Goal: Find specific page/section: Find specific page/section

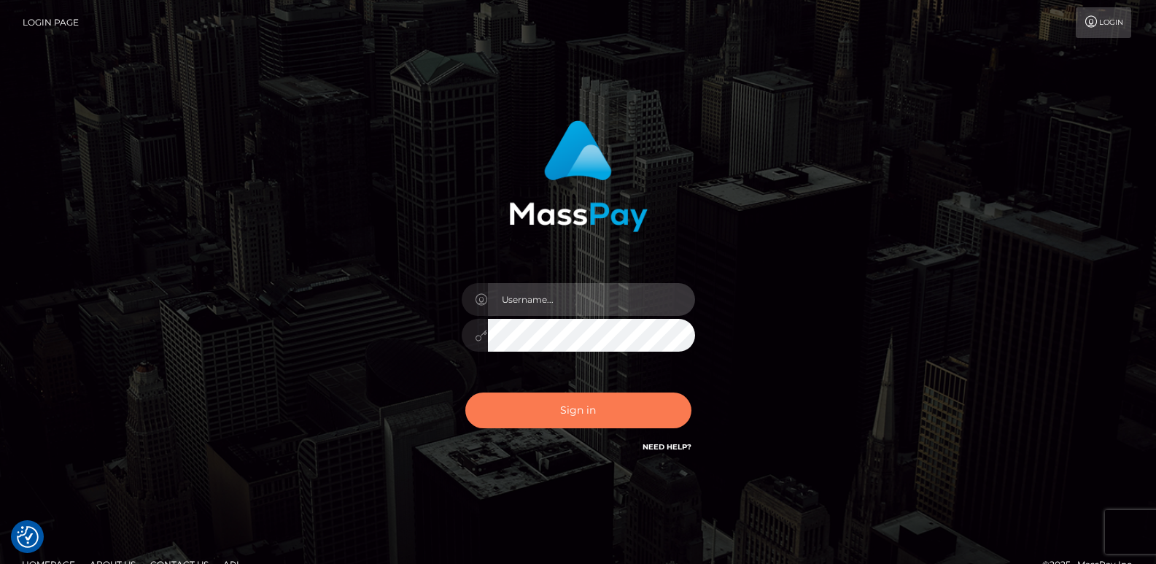
type input "[DOMAIN_NAME]"
click at [572, 417] on button "Sign in" at bounding box center [578, 411] width 226 height 36
type input "[DOMAIN_NAME]"
click at [574, 413] on button "Sign in" at bounding box center [578, 411] width 226 height 36
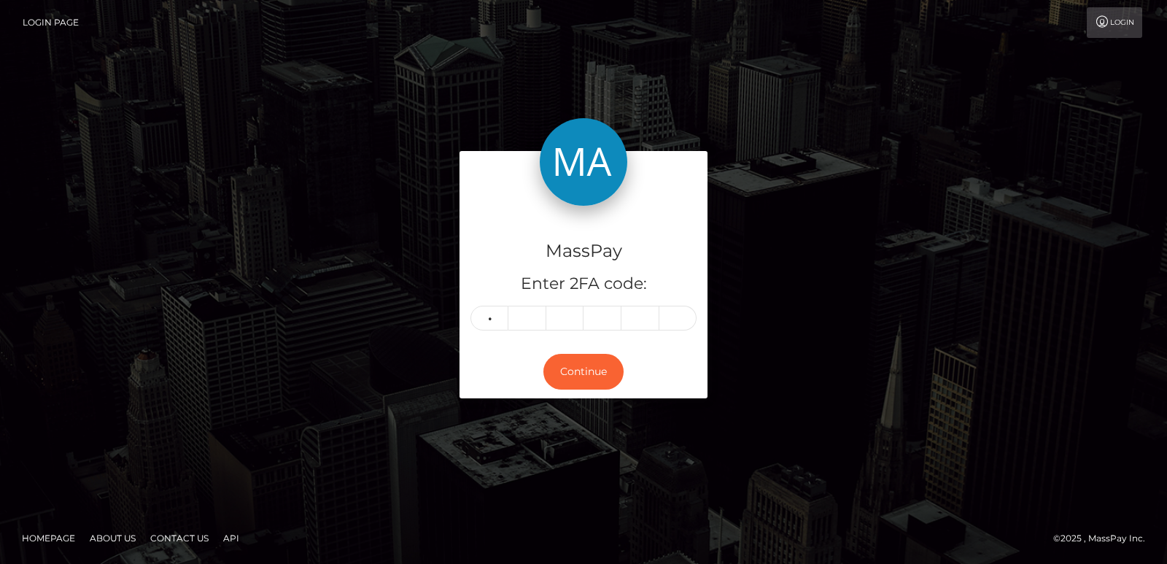
type input "3"
type input "7"
type input "9"
type input "4"
type input "5"
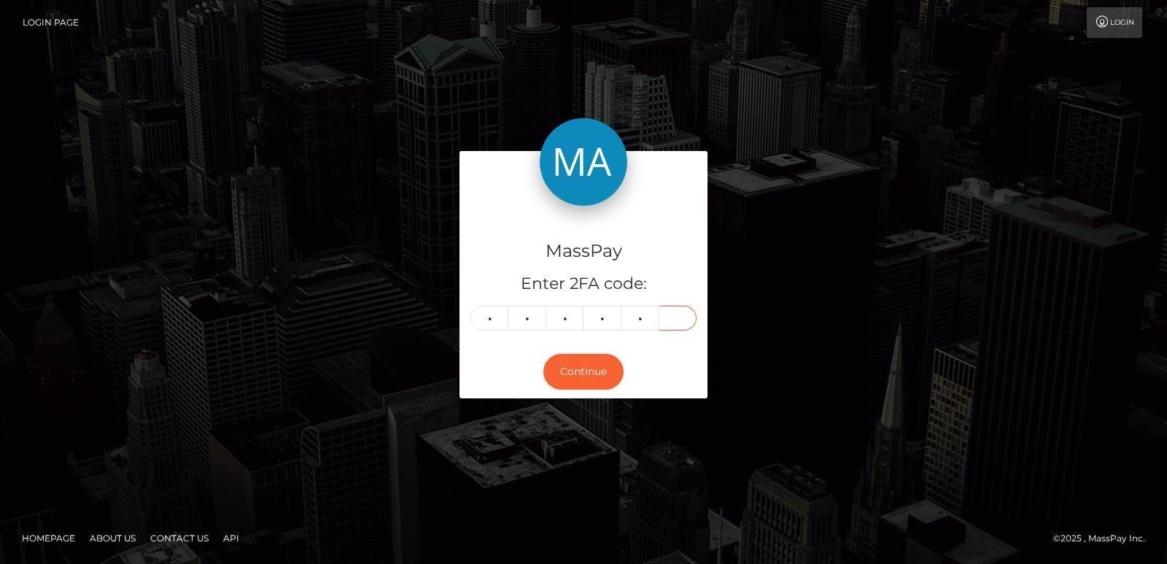
type input "7"
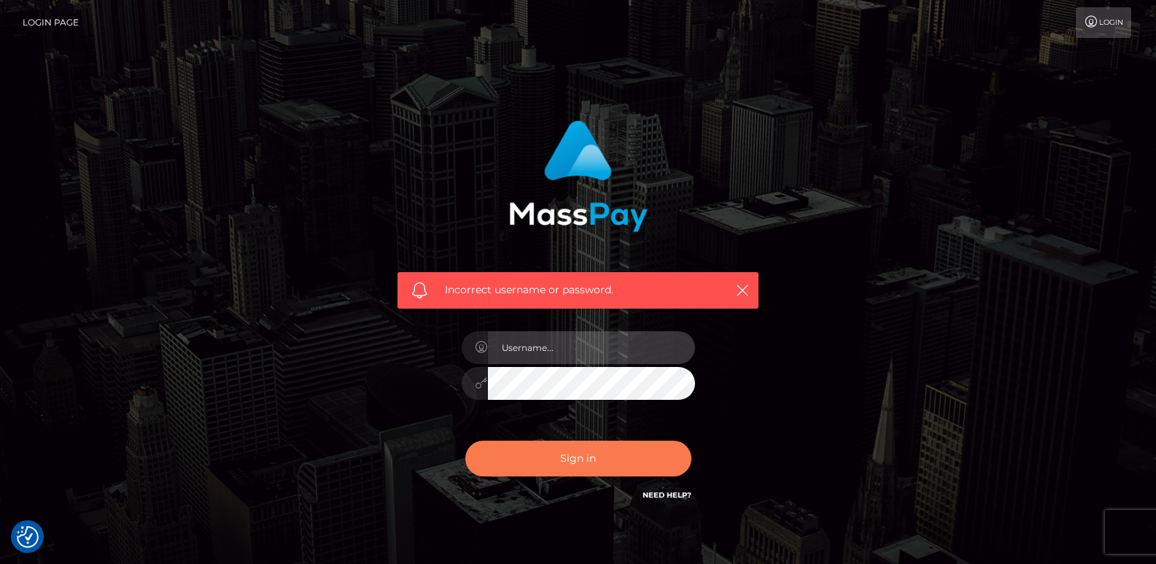
type input "[DOMAIN_NAME]"
click at [562, 466] on button "Sign in" at bounding box center [578, 459] width 226 height 36
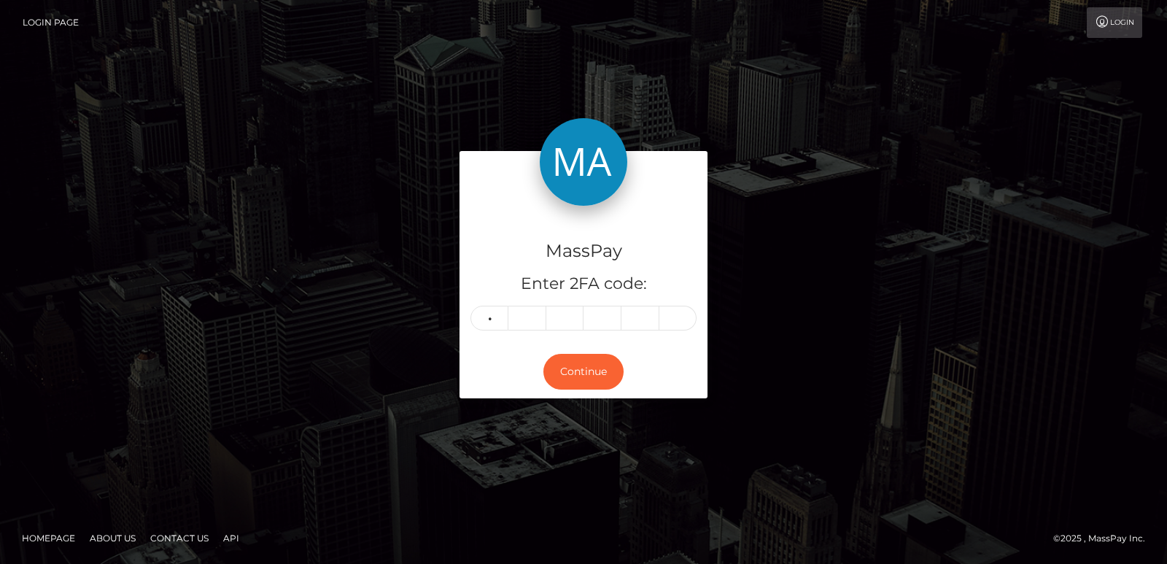
type input "9"
type input "2"
type input "4"
type input "5"
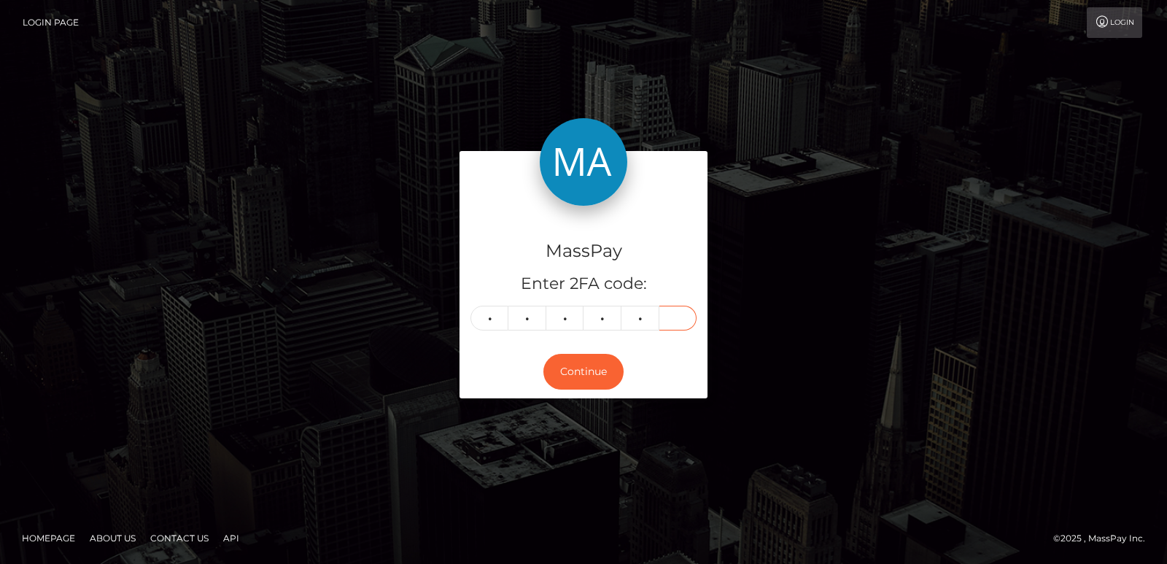
type input "7"
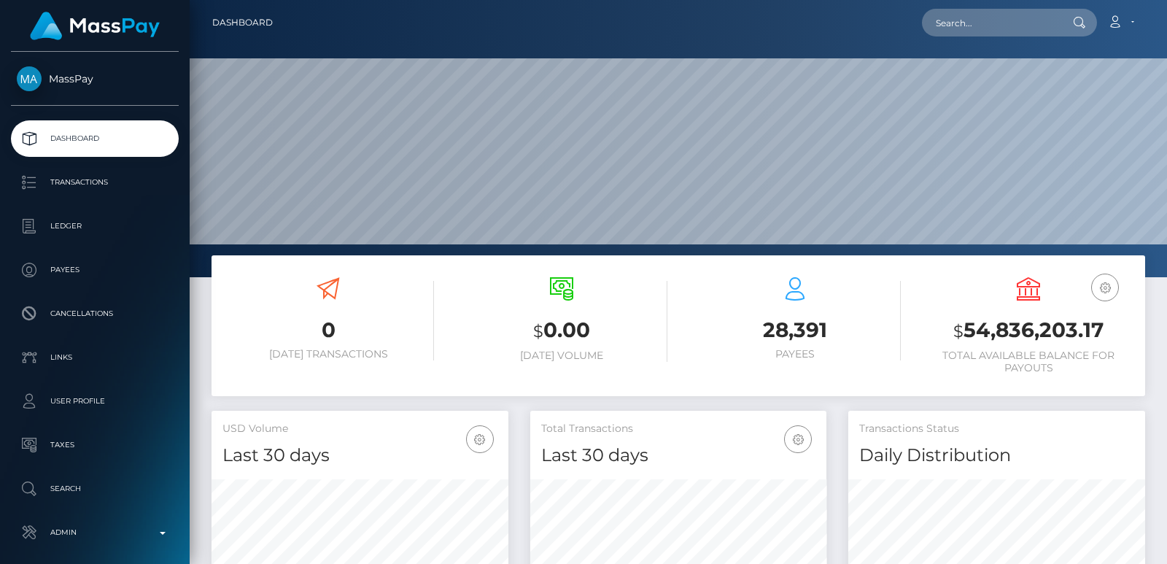
scroll to position [259, 296]
click at [968, 32] on input "text" at bounding box center [990, 23] width 137 height 28
paste input "souhaeiila@gmail.com"
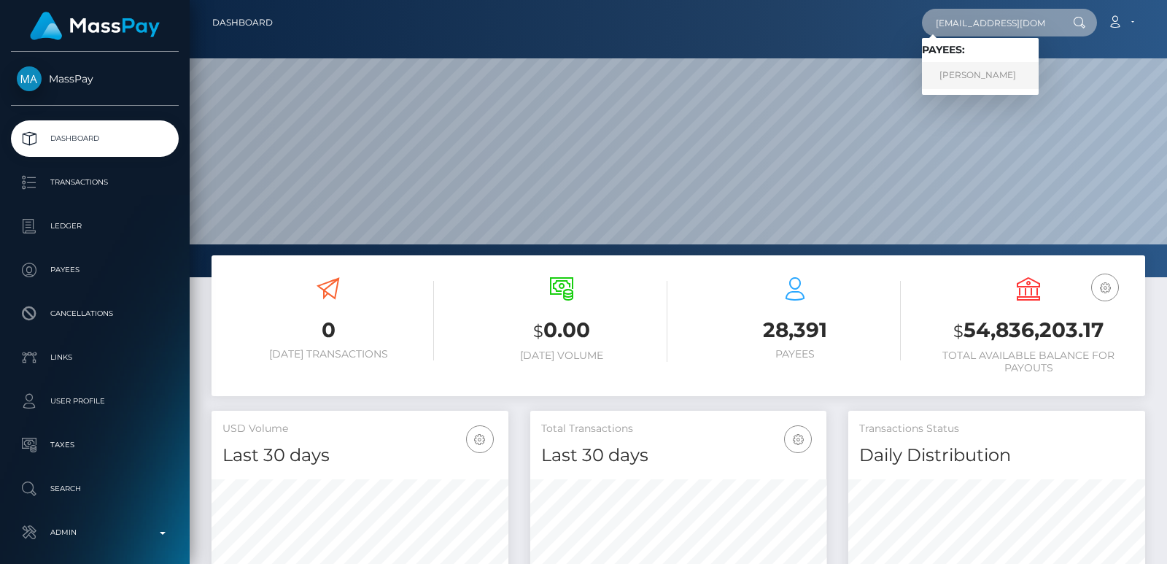
type input "souhaeiila@gmail.com"
click at [973, 79] on link "SOUHAYLA BOUKHARI" at bounding box center [980, 75] width 117 height 27
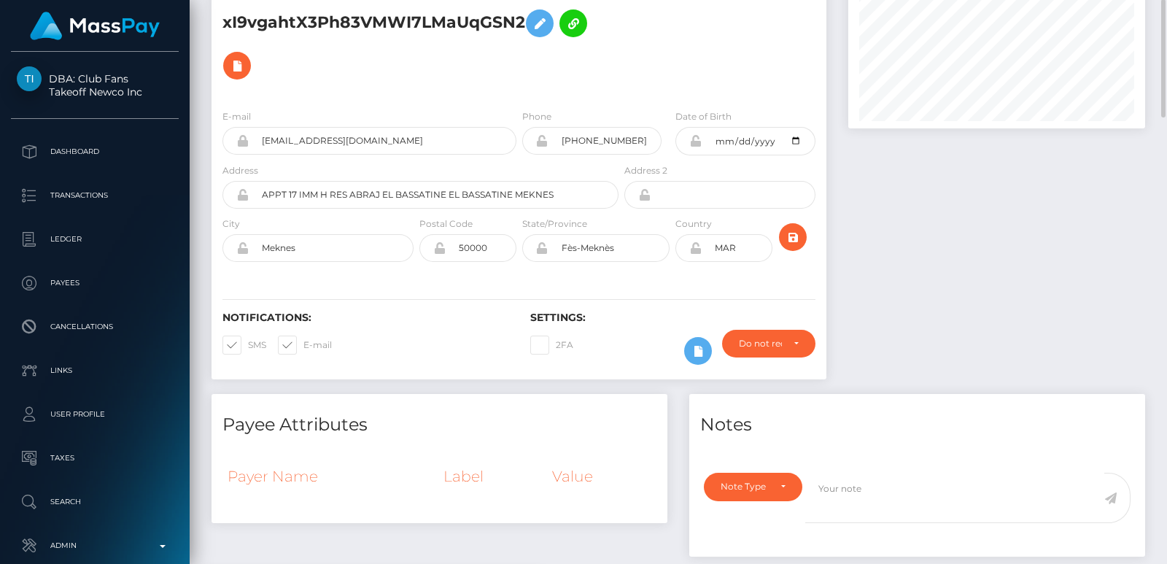
scroll to position [101, 0]
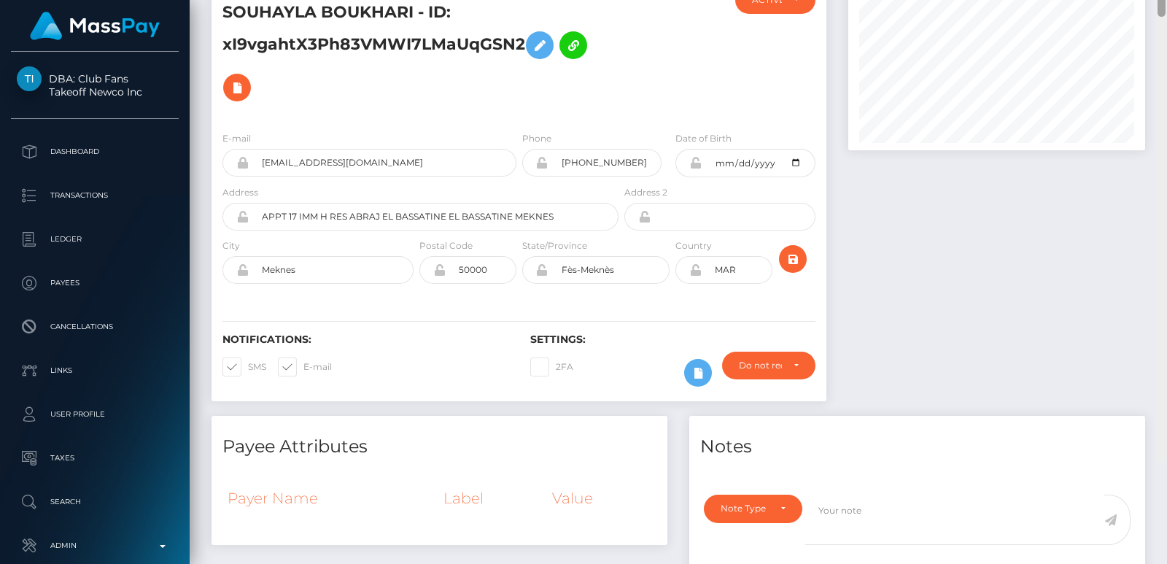
click at [1161, 18] on div "Customer Profile Loading... Loading..." at bounding box center [679, 282] width 978 height 564
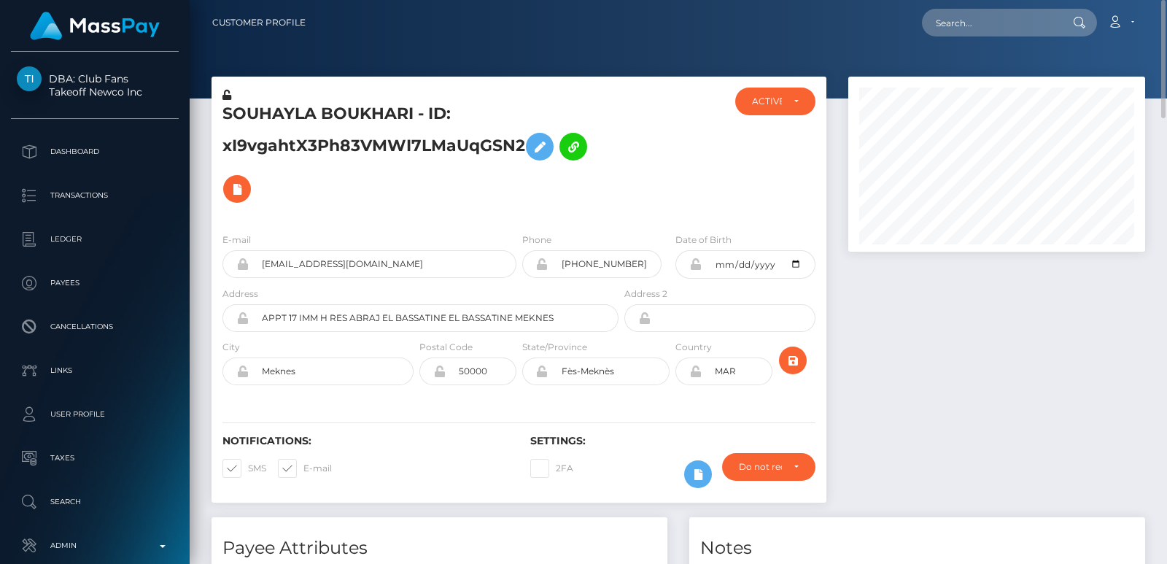
click at [229, 108] on h5 "SOUHAYLA BOUKHARI - ID: xI9vgahtX3Ph83VMWI7LMaUqGSN2" at bounding box center [417, 156] width 388 height 107
copy h5 "SOUHAYLA"
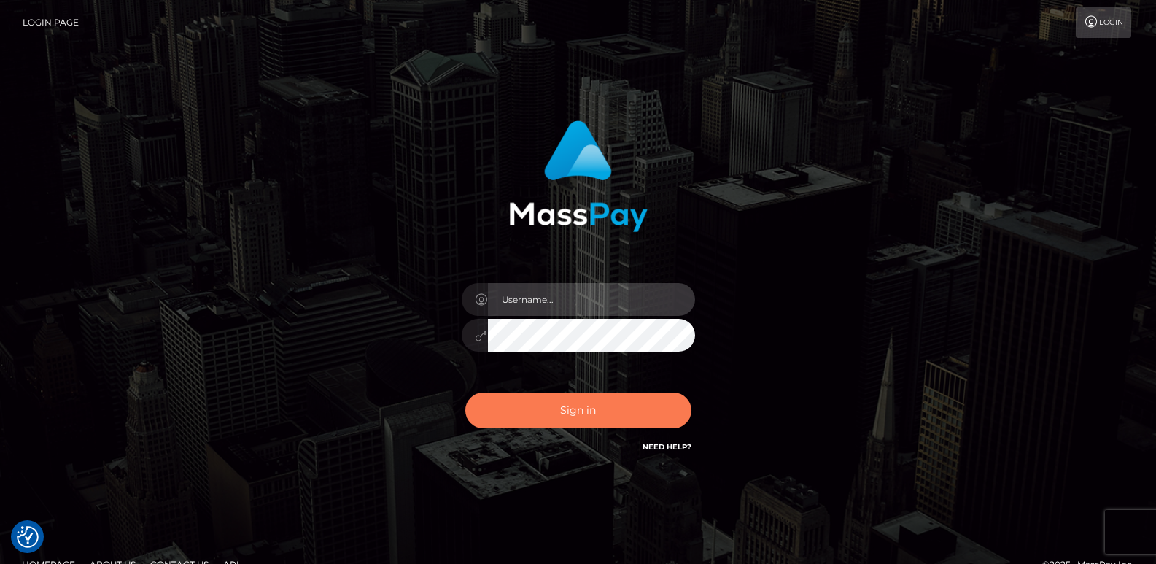
type input "ts2.es"
click at [544, 403] on button "Sign in" at bounding box center [578, 411] width 226 height 36
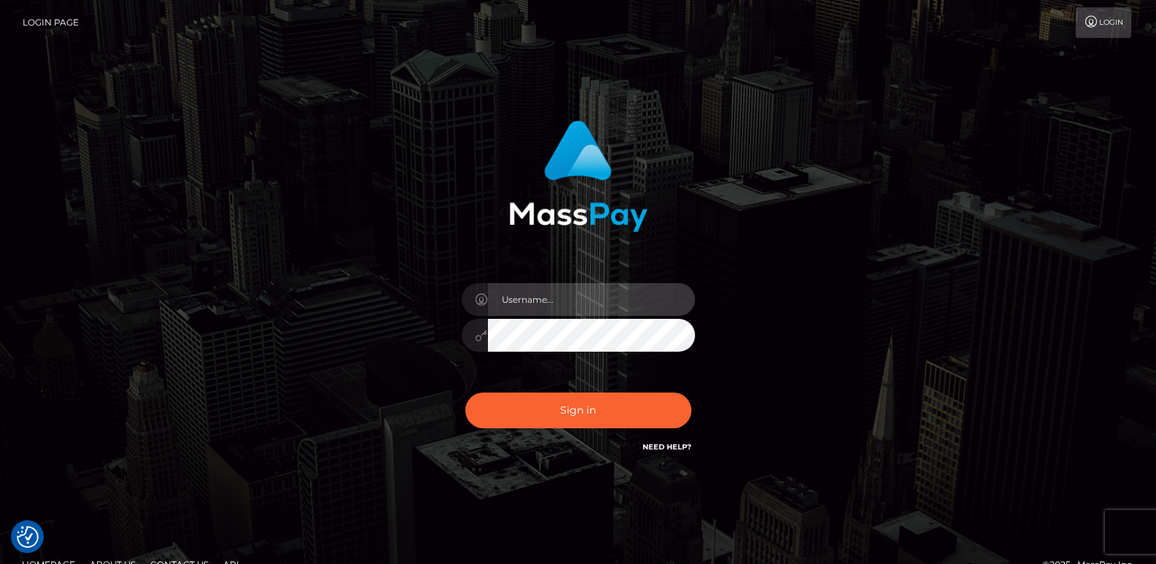
type input "ts2.es"
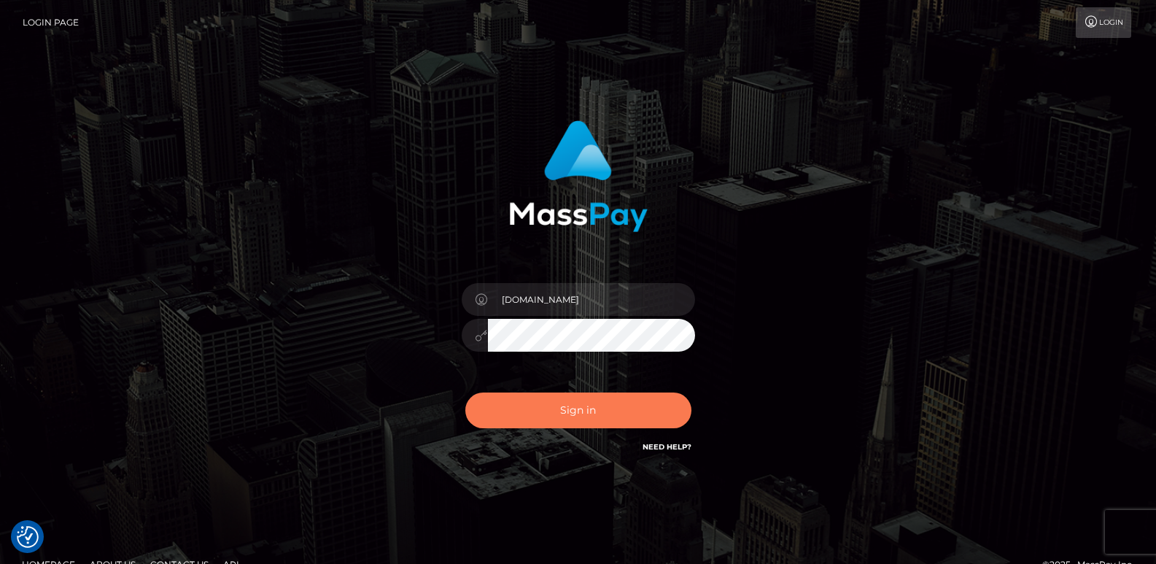
click at [544, 403] on button "Sign in" at bounding box center [578, 411] width 226 height 36
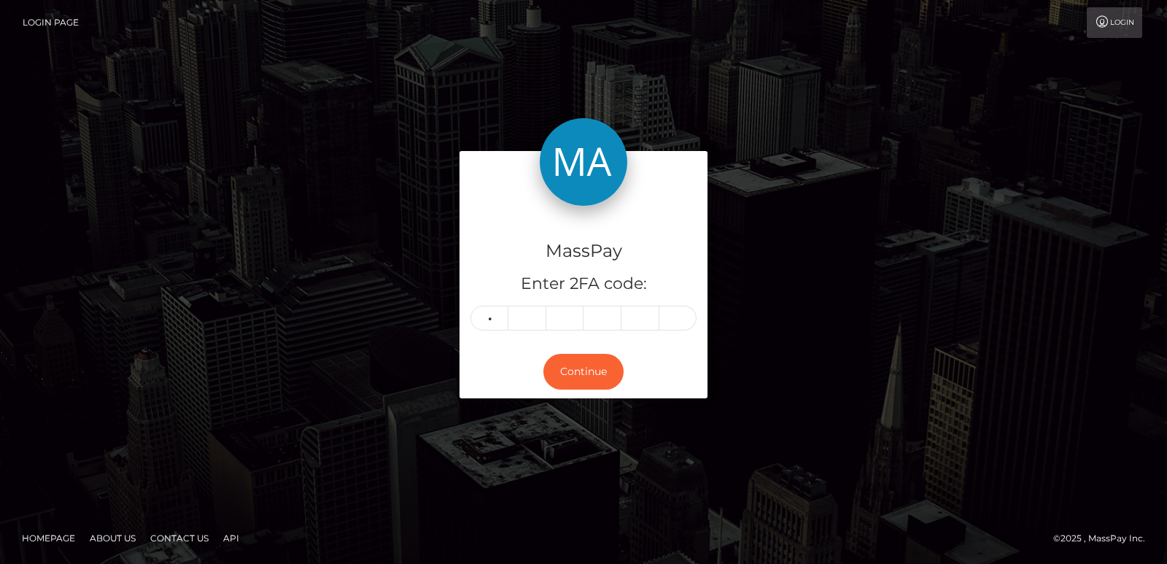
type input "3"
type input "6"
type input "7"
type input "8"
type input "2"
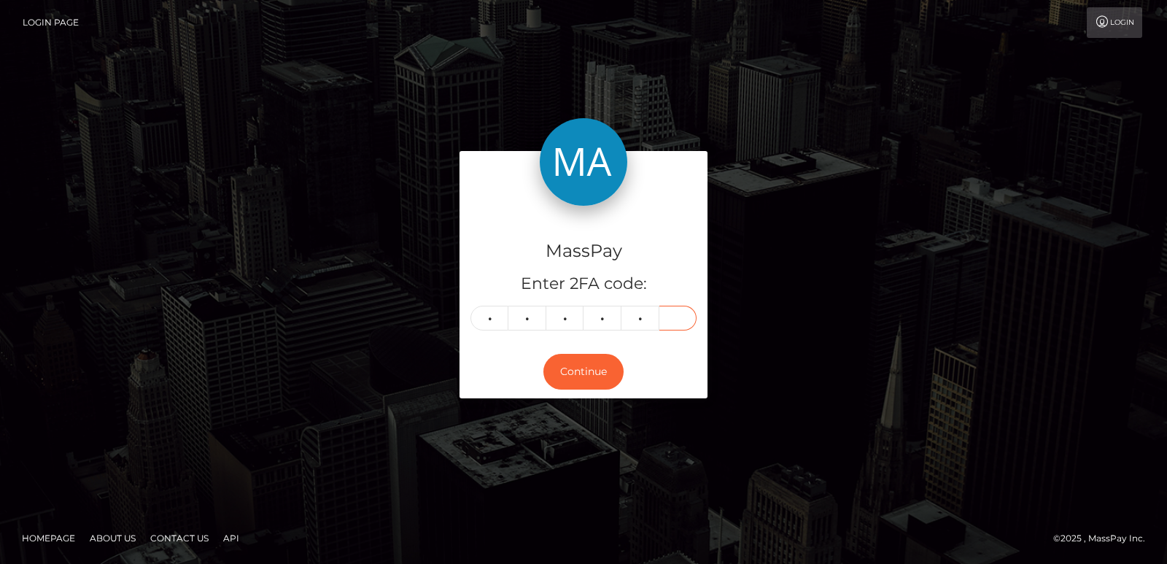
type input "2"
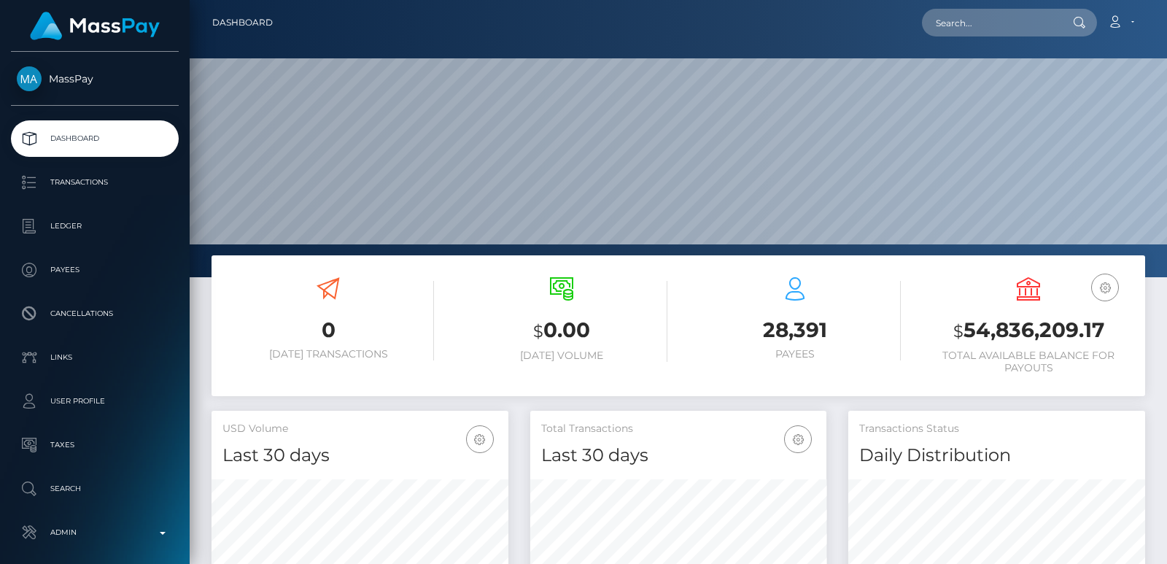
scroll to position [259, 296]
click at [960, 31] on input "text" at bounding box center [990, 23] width 137 height 28
paste input "[EMAIL_ADDRESS][DOMAIN_NAME]"
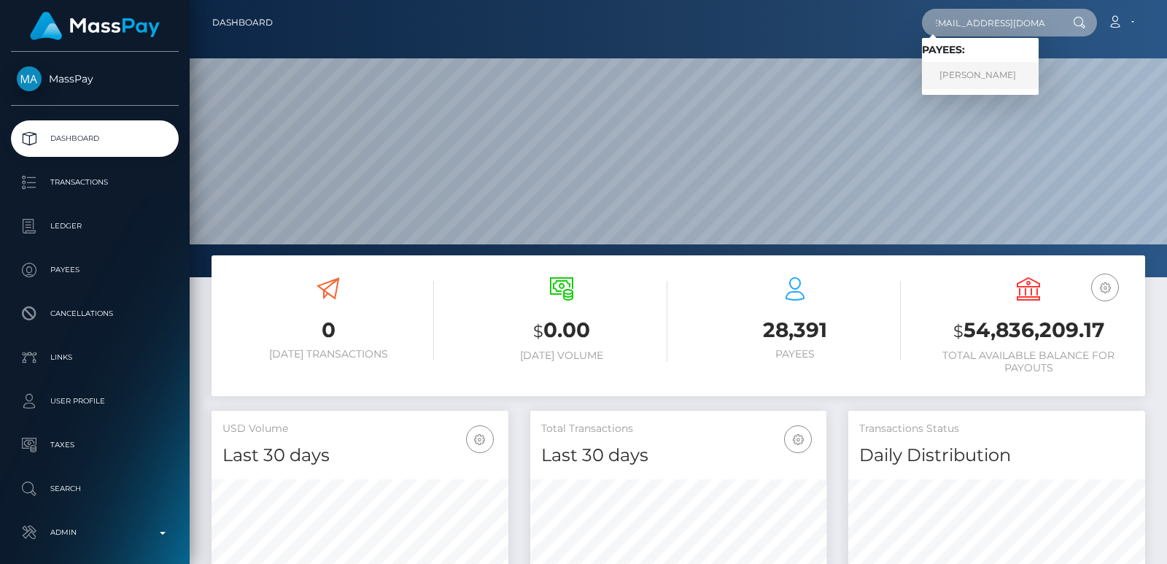
type input "[EMAIL_ADDRESS][DOMAIN_NAME]"
click at [984, 74] on link "[PERSON_NAME]" at bounding box center [980, 75] width 117 height 27
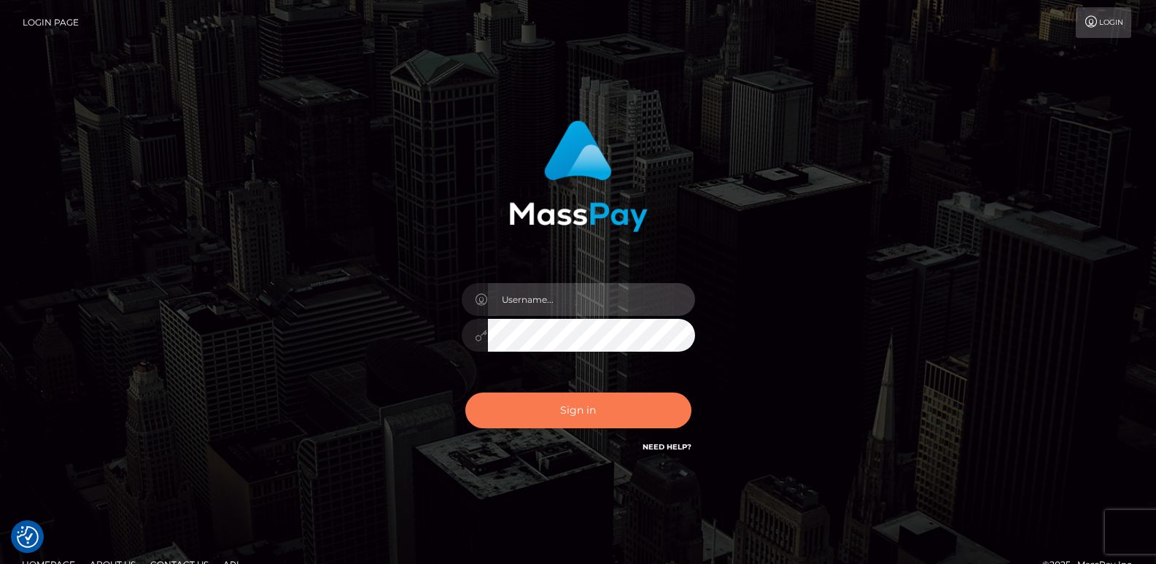
type input "[DOMAIN_NAME]"
click at [573, 400] on button "Sign in" at bounding box center [578, 411] width 226 height 36
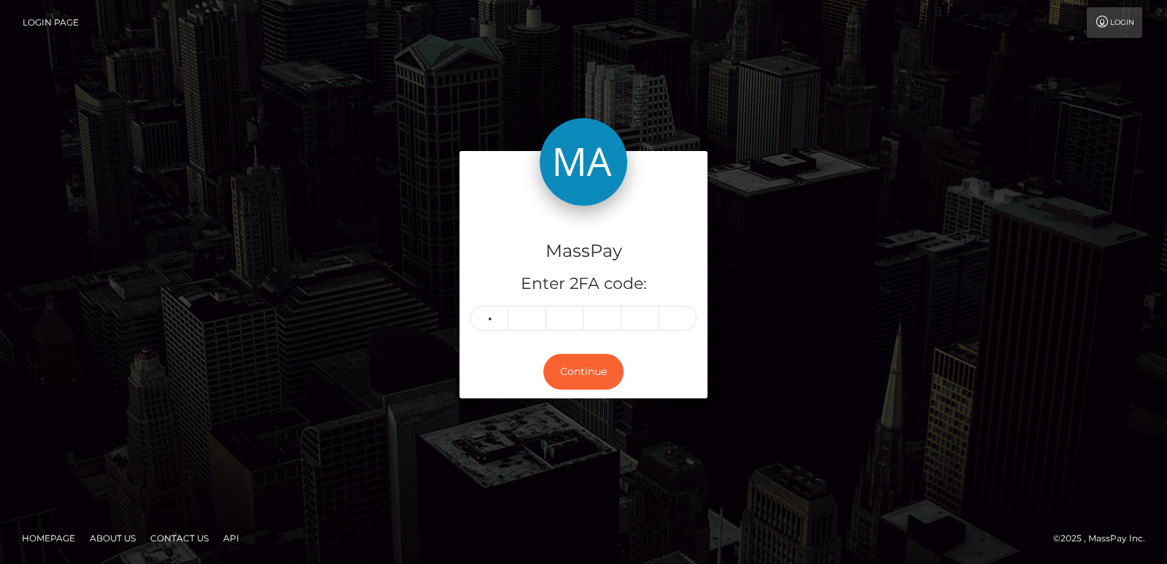
type input "5"
type input "3"
type input "0"
type input "3"
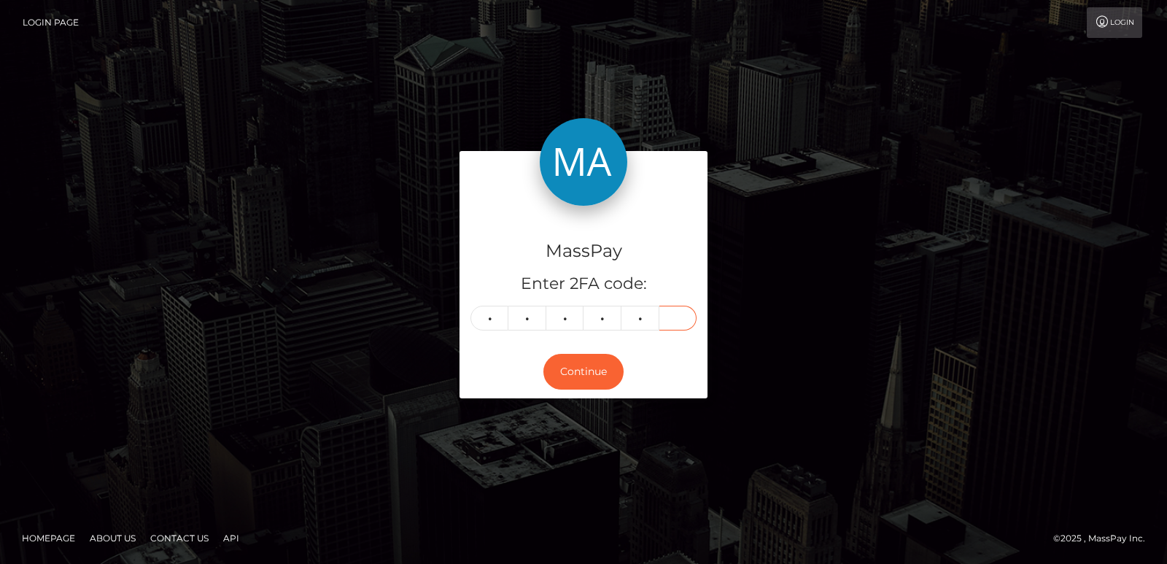
type input "4"
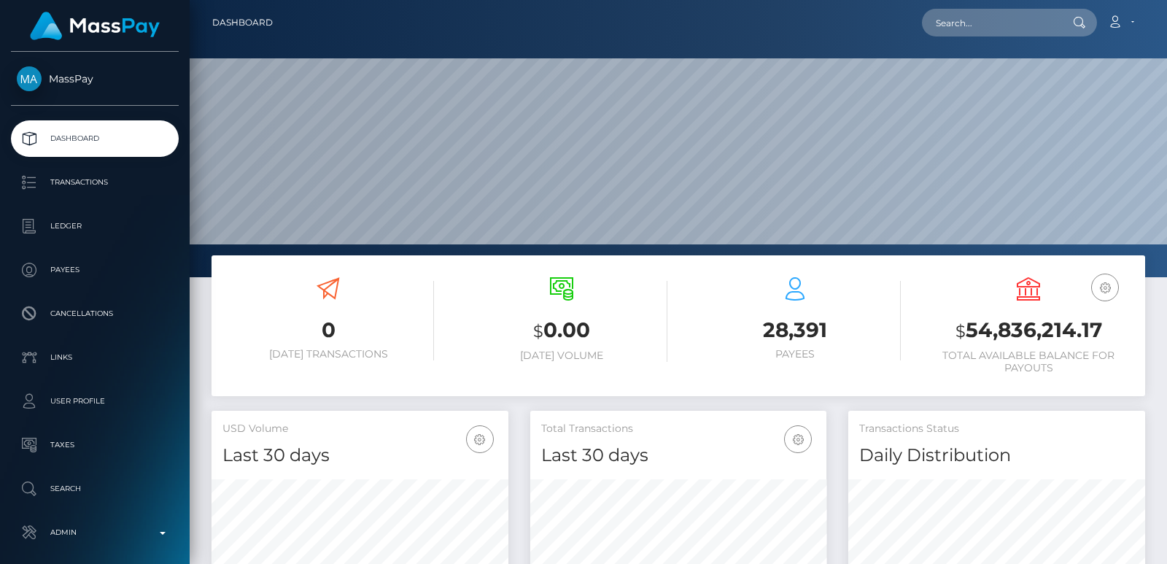
scroll to position [259, 296]
click at [967, 25] on input "text" at bounding box center [990, 23] width 137 height 28
paste input "MSP939905121ed9ff3"
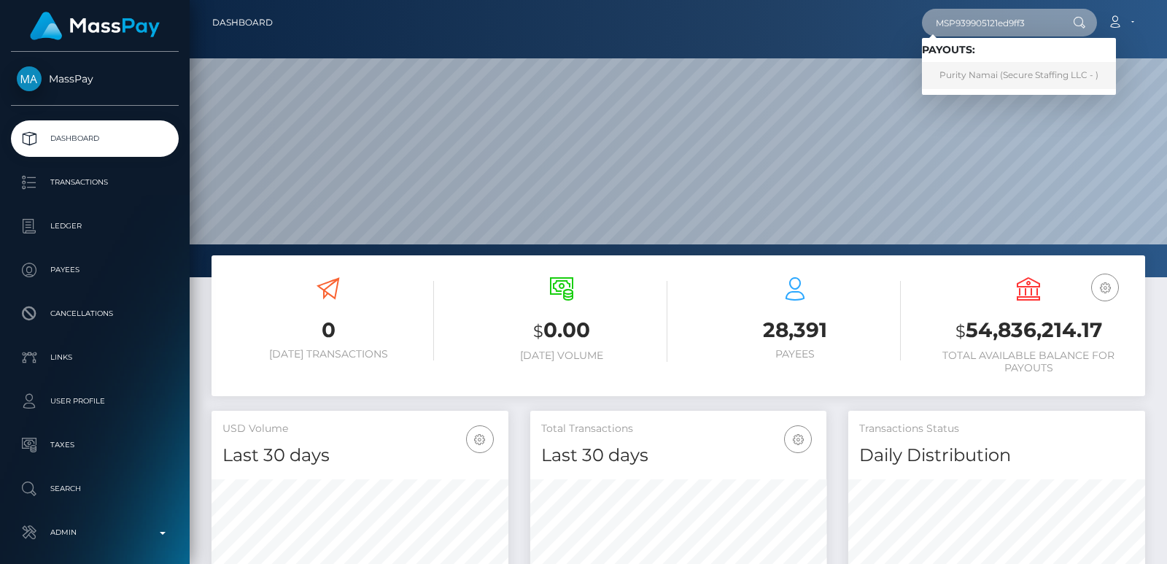
type input "MSP939905121ed9ff3"
click at [983, 80] on link "Purity Namai (Secure Staffing LLC - )" at bounding box center [1019, 75] width 194 height 27
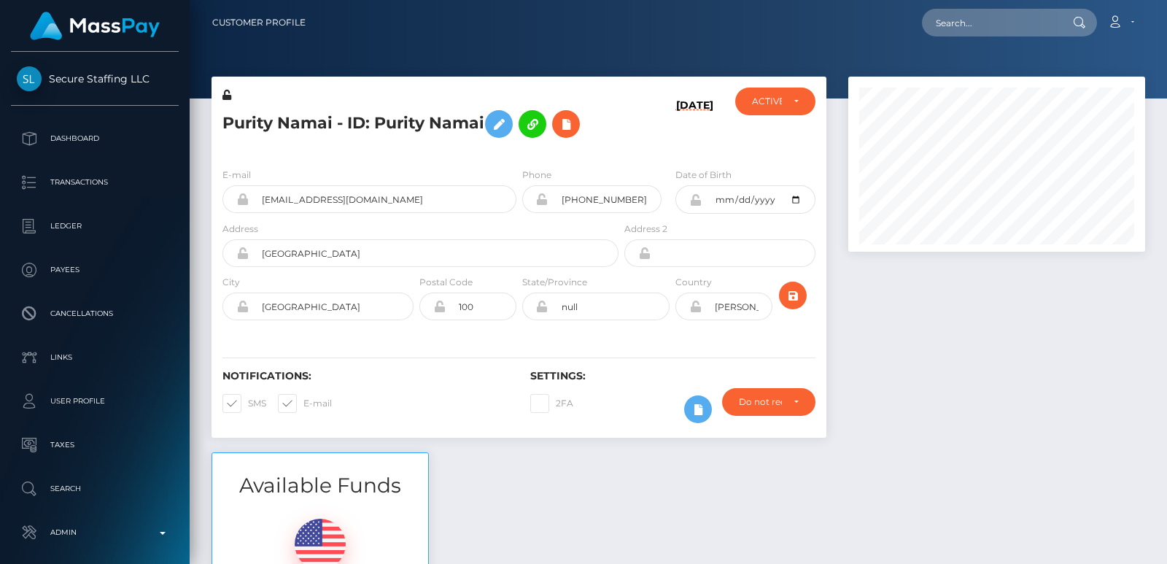
scroll to position [175, 296]
click at [789, 31] on div "Loading... Loading... Account Edit Profile Logout" at bounding box center [730, 22] width 827 height 31
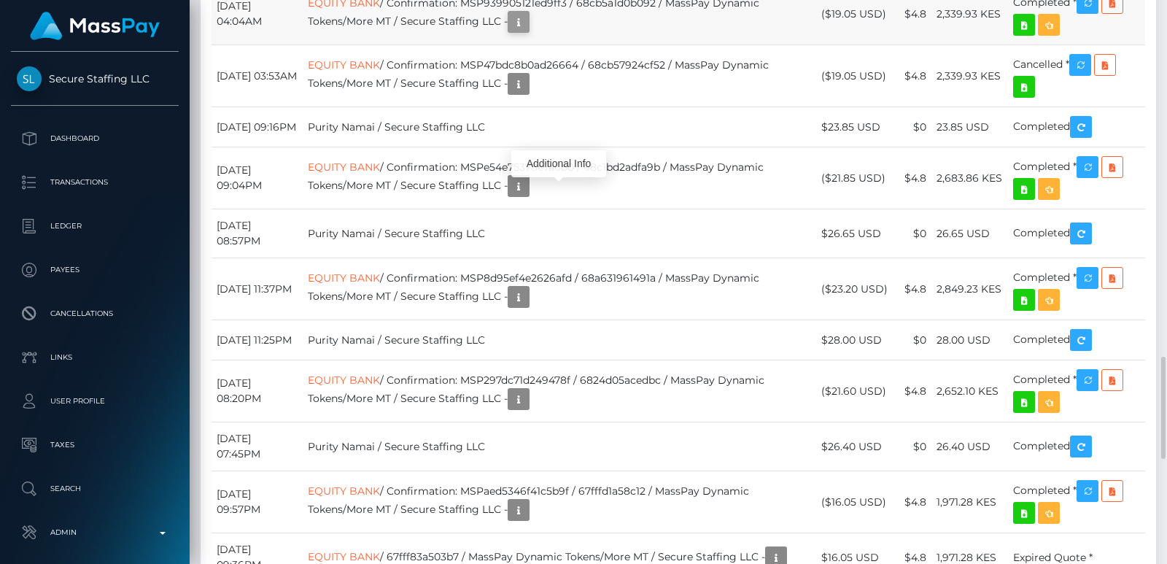
click at [530, 33] on button "button" at bounding box center [519, 22] width 22 height 22
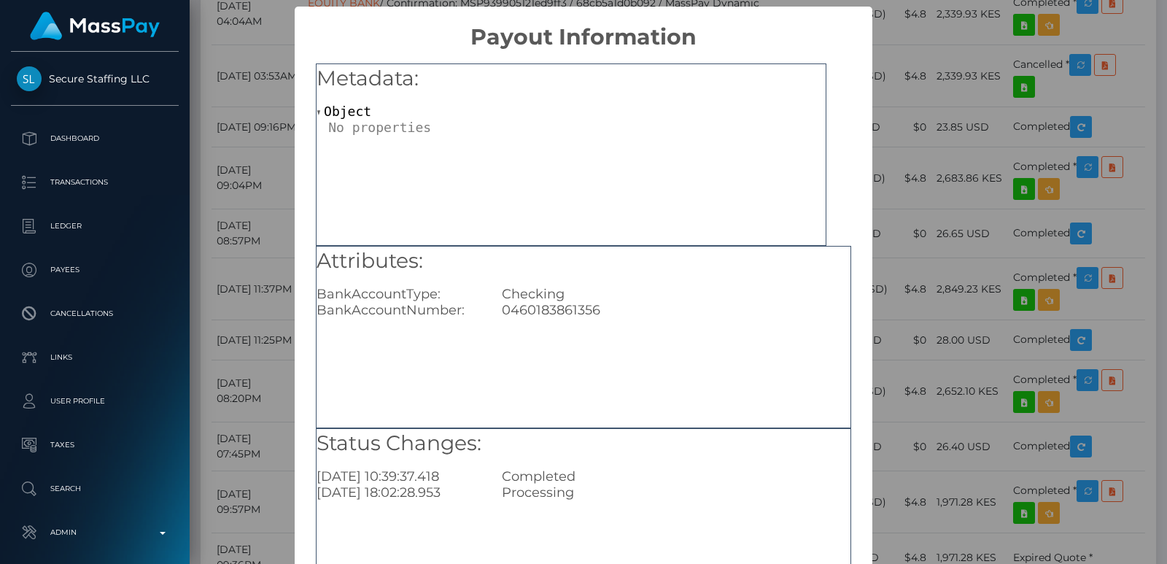
click at [561, 166] on div "Metadata: Object" at bounding box center [571, 154] width 511 height 182
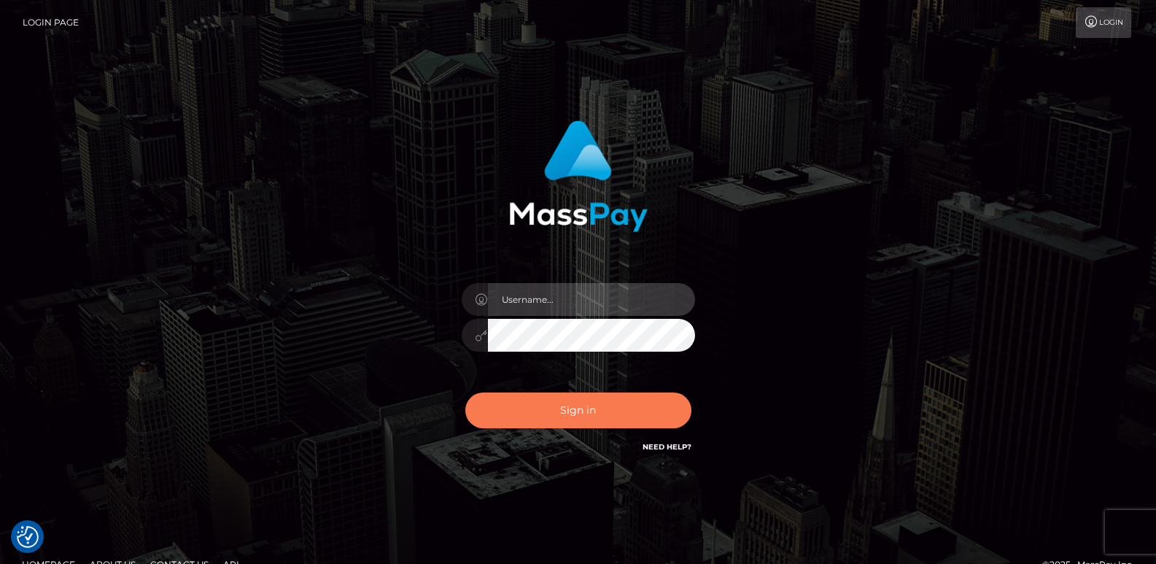
type input "ts2.es"
click at [588, 423] on button "Sign in" at bounding box center [578, 411] width 226 height 36
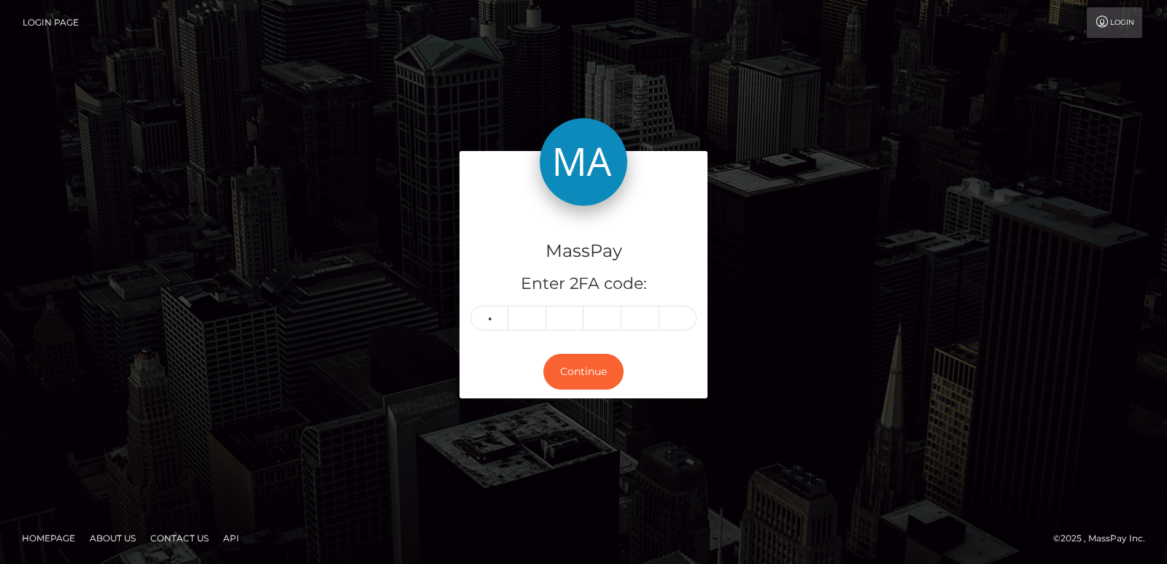
type input "8"
type input "0"
type input "8"
type input "6"
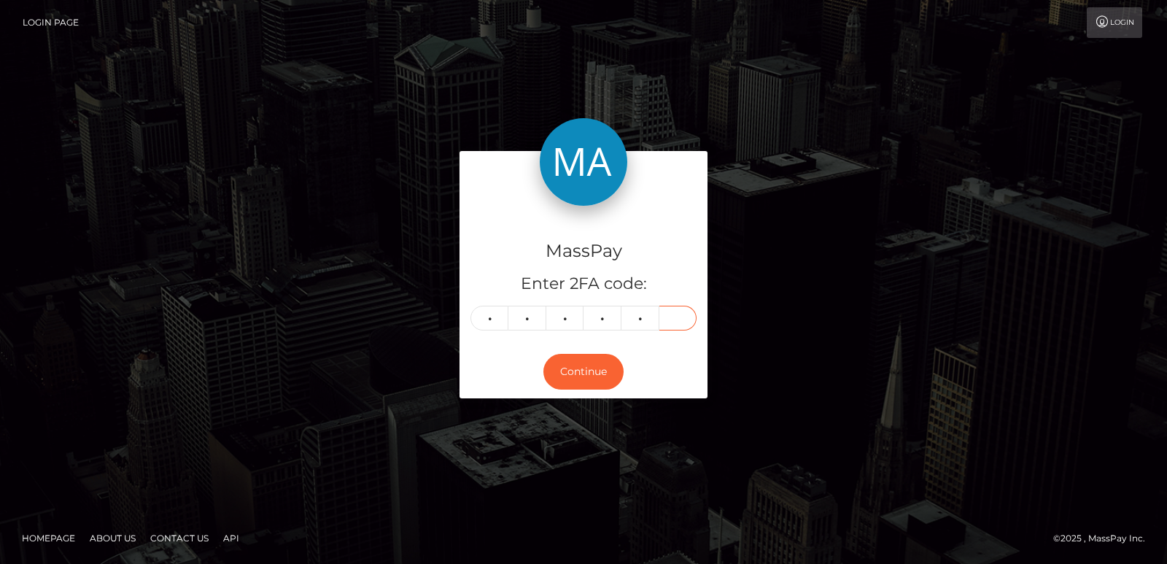
type input "0"
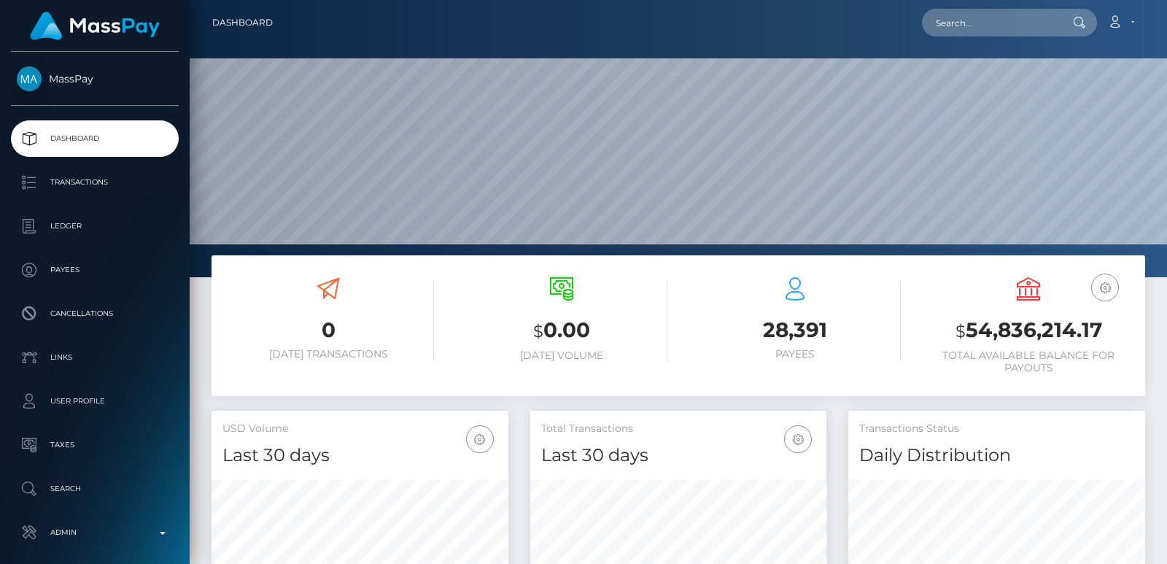
scroll to position [259, 296]
click at [936, 19] on input "text" at bounding box center [990, 23] width 137 height 28
paste input "[EMAIL_ADDRESS][DOMAIN_NAME]"
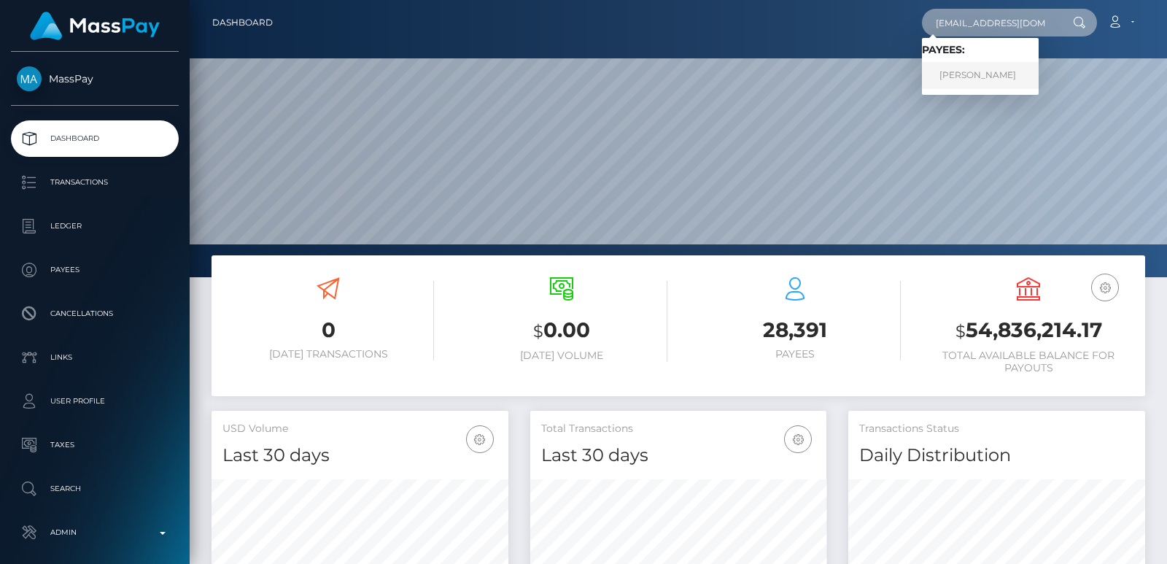
type input "[EMAIL_ADDRESS][DOMAIN_NAME]"
click at [967, 82] on link "USHNIK DAS" at bounding box center [980, 75] width 117 height 27
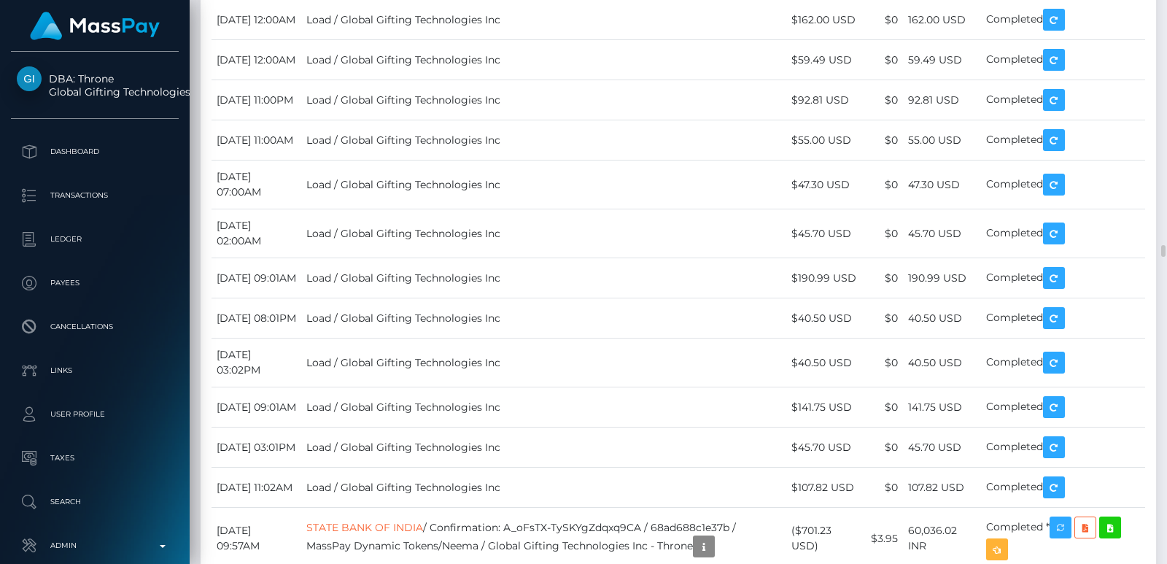
scroll to position [8689, 0]
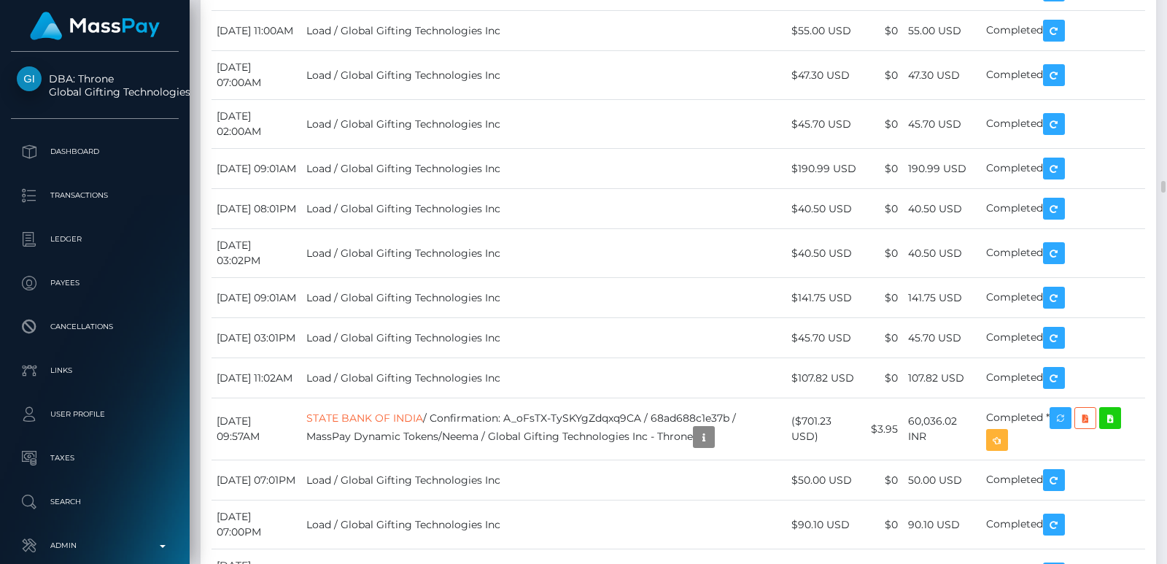
click at [1075, 249] on div "Force status update" at bounding box center [1071, 252] width 107 height 27
click at [1080, 252] on body "DBA: Throne Global Gifting Technologies Inc Dashboard Transactions Ledger Payees" at bounding box center [583, 282] width 1167 height 564
click at [1080, 252] on div "Force status update" at bounding box center [1071, 252] width 107 height 27
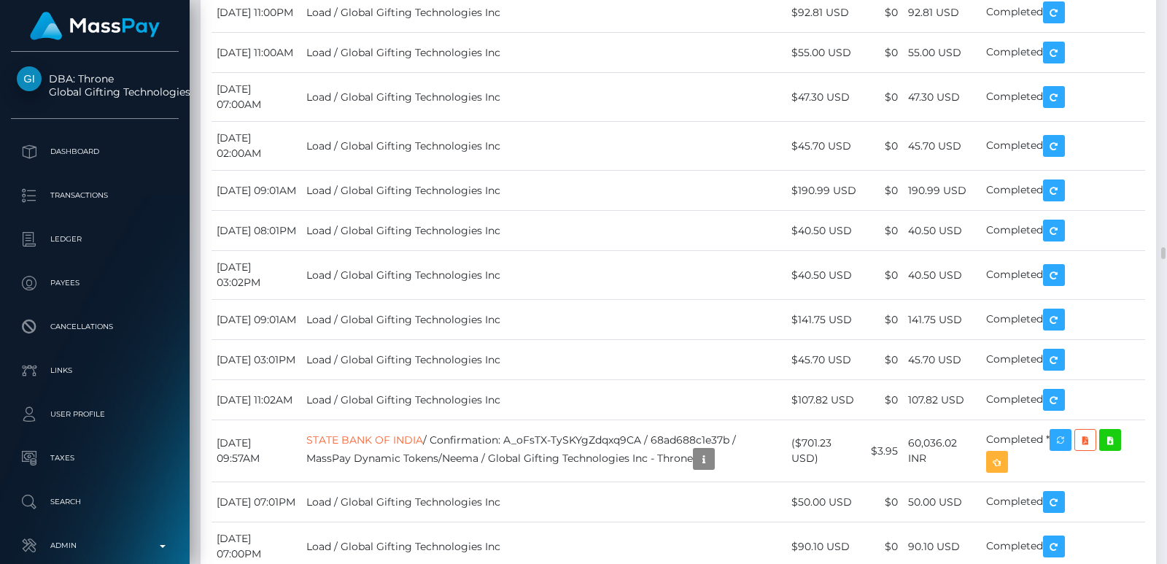
scroll to position [8733, 0]
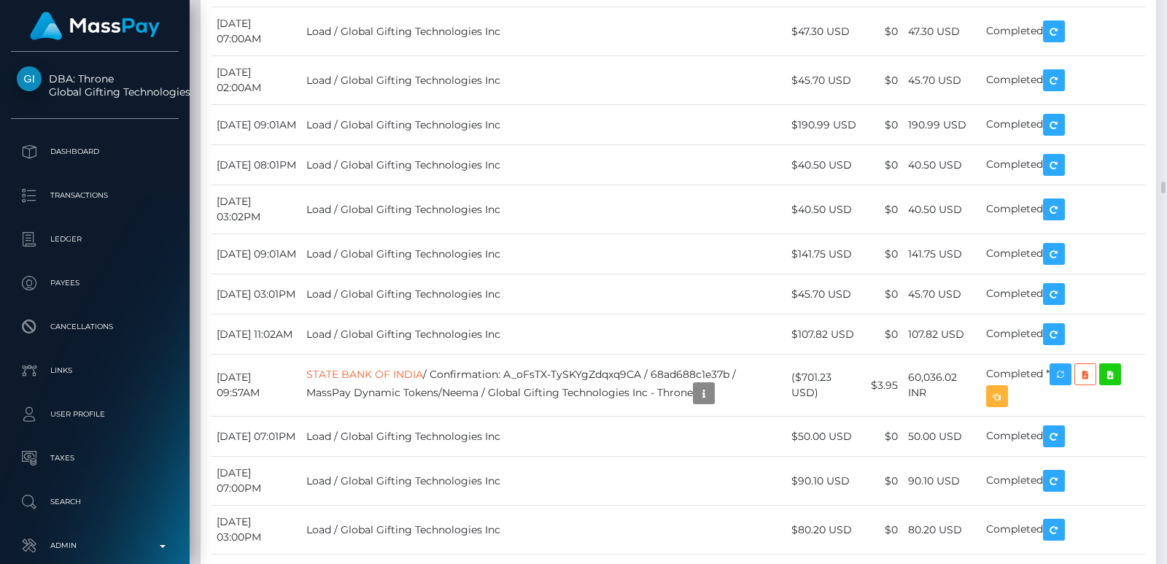
click at [1076, 209] on div "Force status update" at bounding box center [1071, 208] width 107 height 27
click at [1076, 209] on body "DBA: Throne Global Gifting Technologies Inc Dashboard Transactions Ledger Payees" at bounding box center [583, 282] width 1167 height 564
click at [1079, 195] on div "Force status update" at bounding box center [1071, 208] width 107 height 27
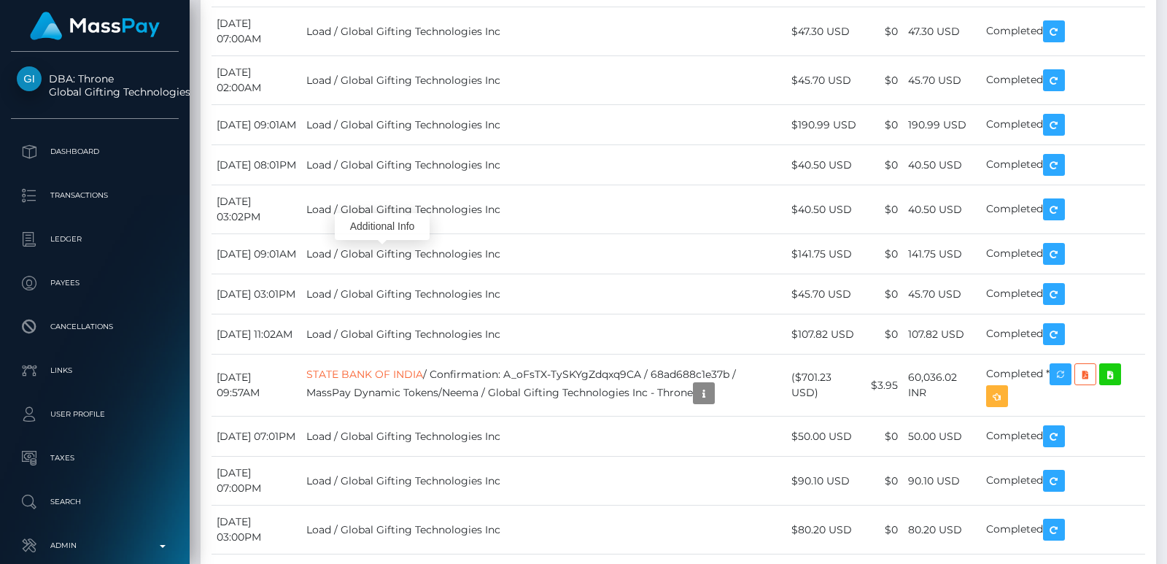
click at [384, 217] on body "DBA: Throne Global Gifting Technologies Inc Dashboard Transactions Ledger Payees" at bounding box center [583, 282] width 1167 height 564
click at [380, 227] on div "Additional Info" at bounding box center [382, 226] width 95 height 27
click at [380, 213] on div "Additional Info" at bounding box center [382, 226] width 95 height 27
click at [380, 212] on div "Additional Info" at bounding box center [382, 227] width 95 height 36
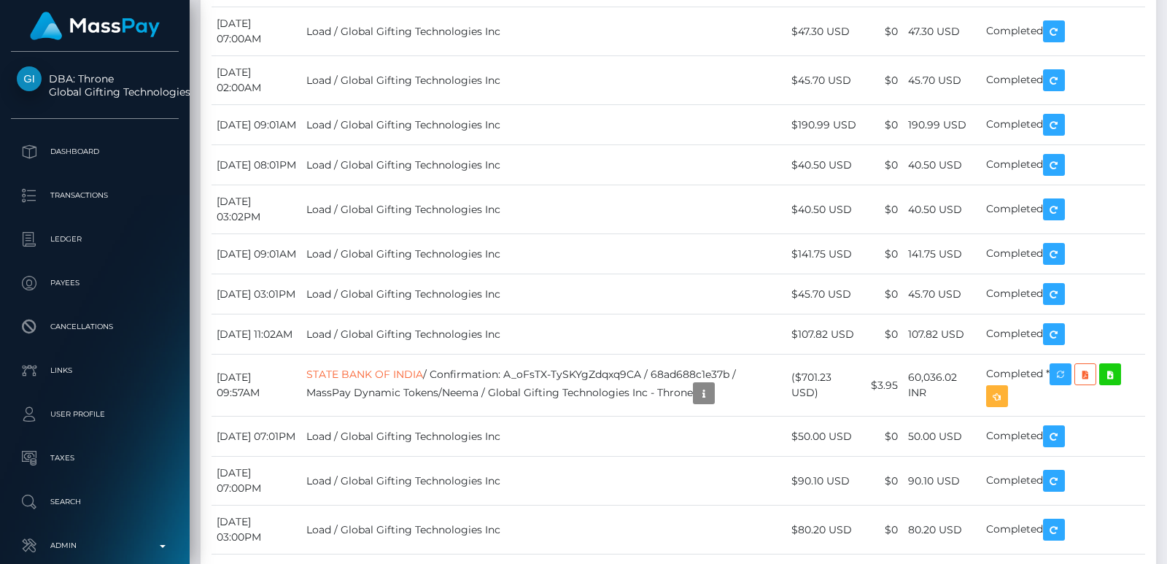
click at [380, 212] on body "DBA: Throne Global Gifting Technologies Inc Dashboard Transactions Ledger Payees" at bounding box center [583, 282] width 1167 height 564
click at [380, 212] on div "Additional Info" at bounding box center [382, 227] width 95 height 36
drag, startPoint x: 385, startPoint y: 210, endPoint x: 377, endPoint y: 214, distance: 9.1
click at [377, 214] on div "Additional Info" at bounding box center [382, 226] width 95 height 27
click at [1073, 209] on div "Force status update" at bounding box center [1071, 208] width 107 height 27
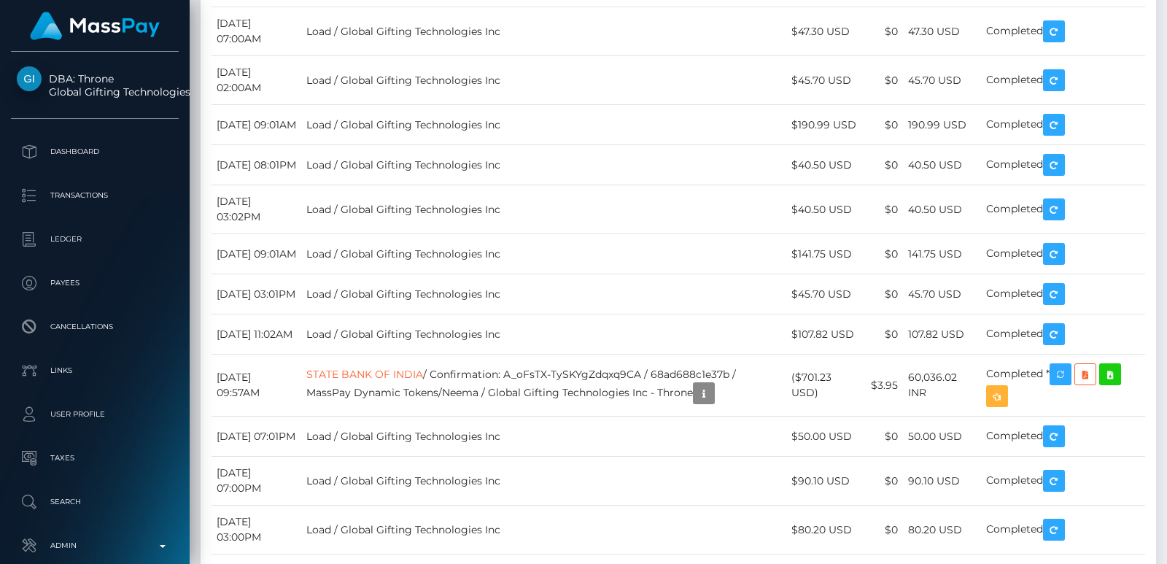
click at [1080, 209] on div "Force status update" at bounding box center [1071, 208] width 107 height 27
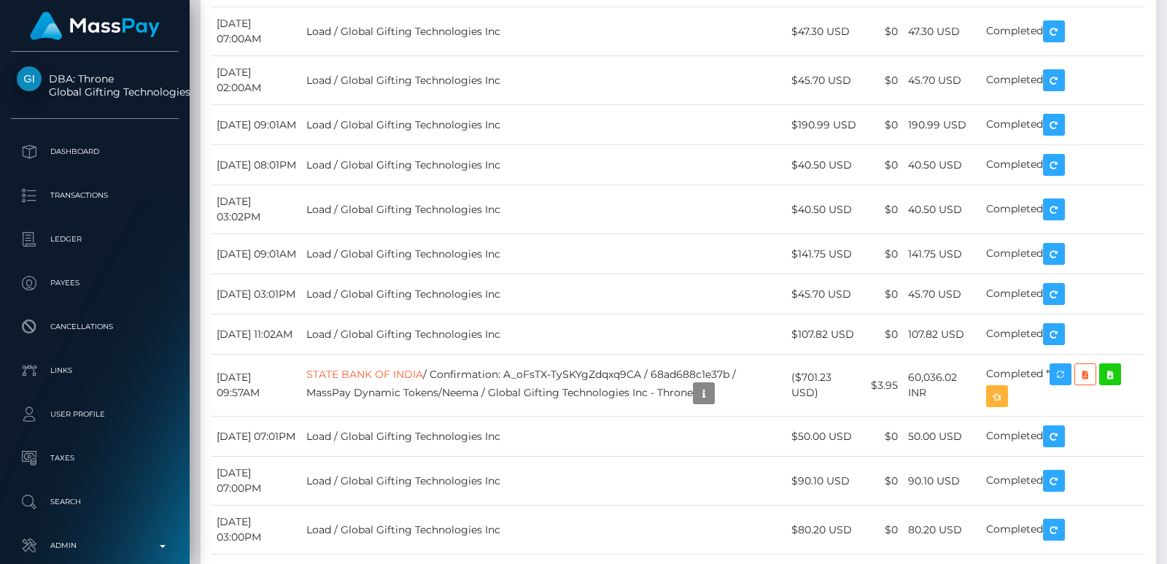
click at [1080, 209] on div "Force status update" at bounding box center [1071, 208] width 107 height 27
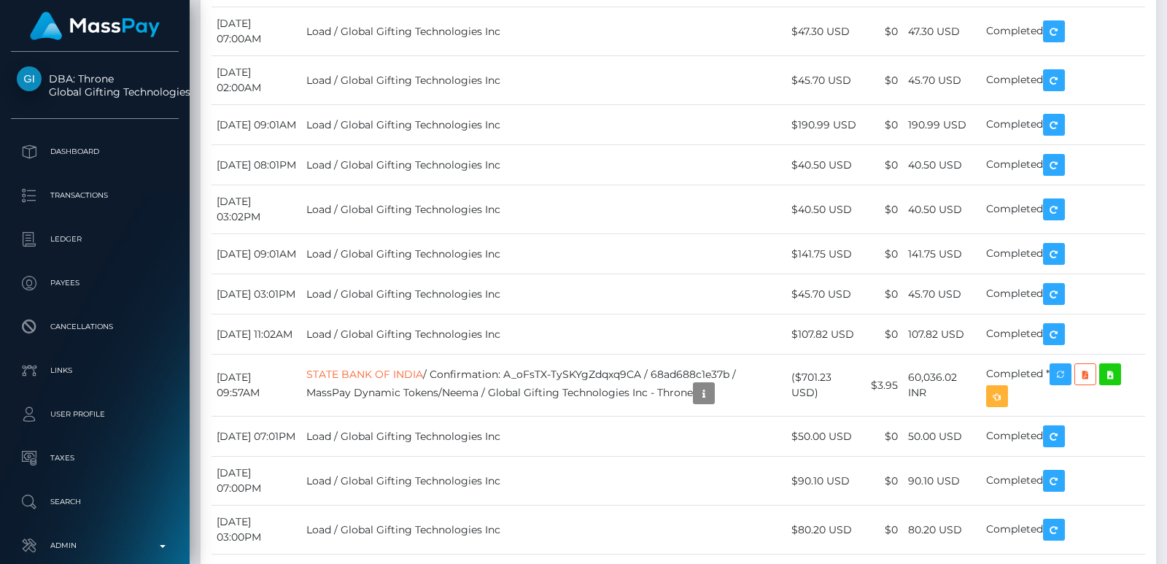
click at [1080, 209] on div "Force status update" at bounding box center [1071, 208] width 107 height 27
click at [1080, 209] on body "DBA: Throne Global Gifting Technologies Inc Dashboard Transactions Ledger Payees" at bounding box center [583, 282] width 1167 height 564
click at [1082, 201] on div "Force status update" at bounding box center [1071, 208] width 107 height 27
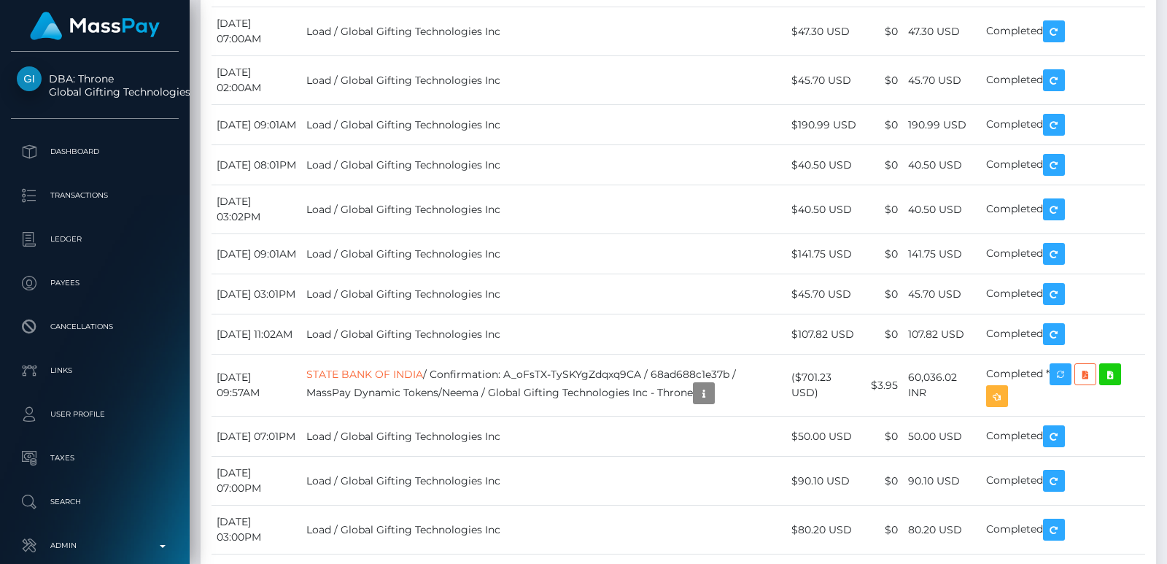
click at [1082, 201] on div "Force status update" at bounding box center [1071, 208] width 107 height 27
click at [1082, 201] on body "DBA: Throne Global Gifting Technologies Inc Dashboard Transactions Ledger Payees" at bounding box center [583, 282] width 1167 height 564
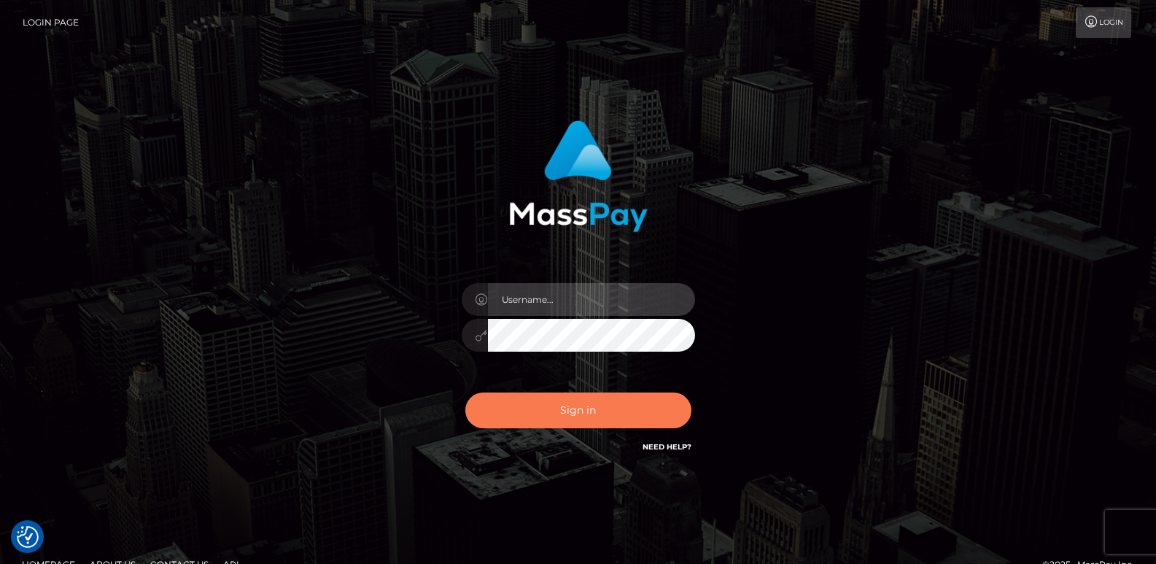
type input "[DOMAIN_NAME]"
click at [501, 399] on button "Sign in" at bounding box center [578, 411] width 226 height 36
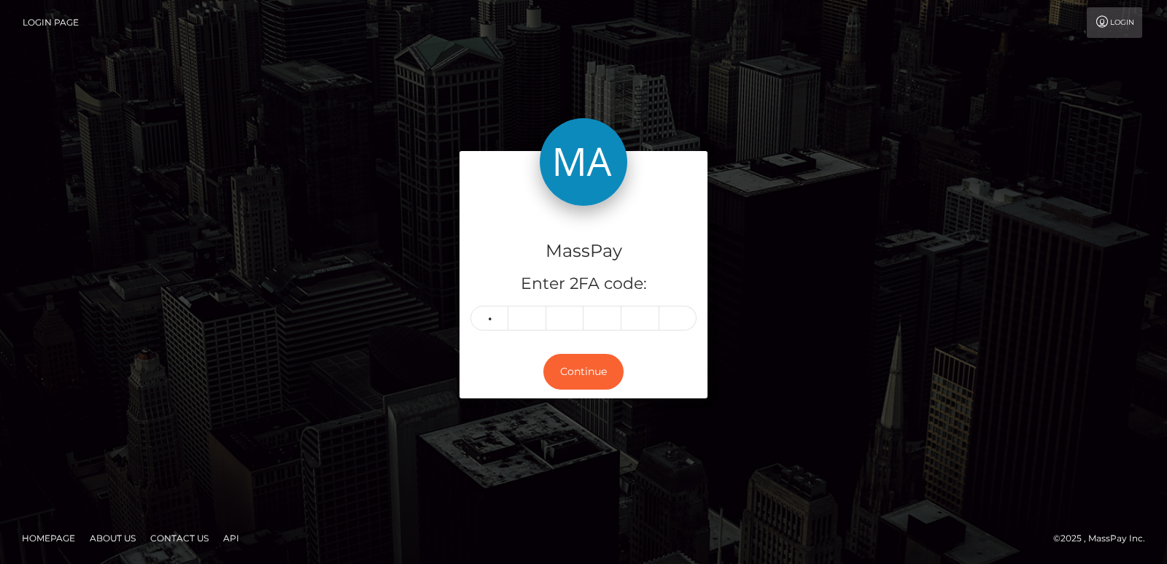
type input "0"
type input "6"
type input "5"
type input "1"
type input "2"
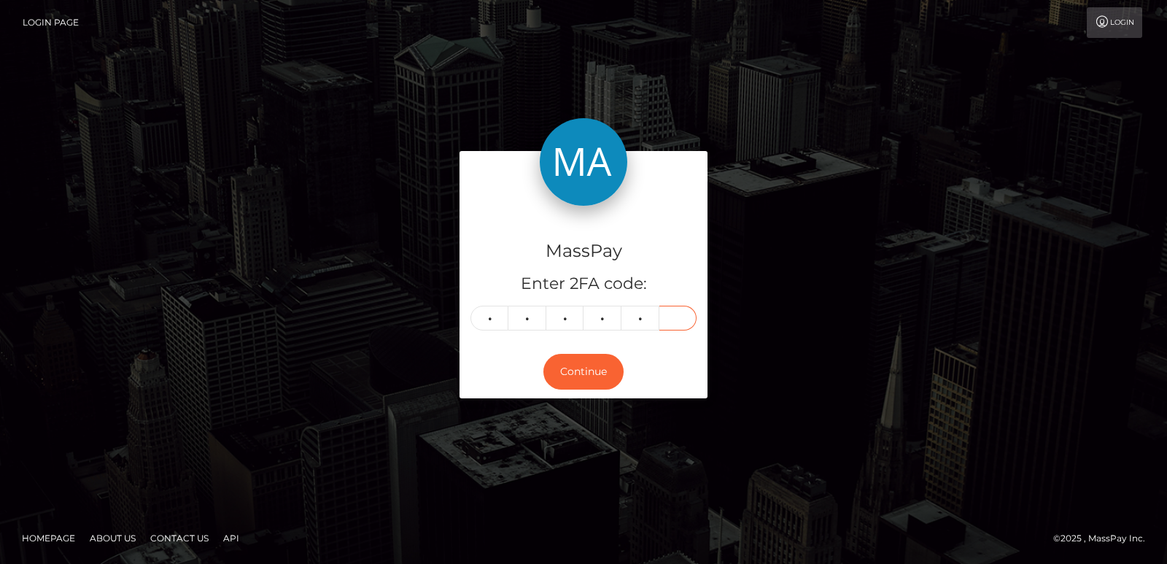
type input "4"
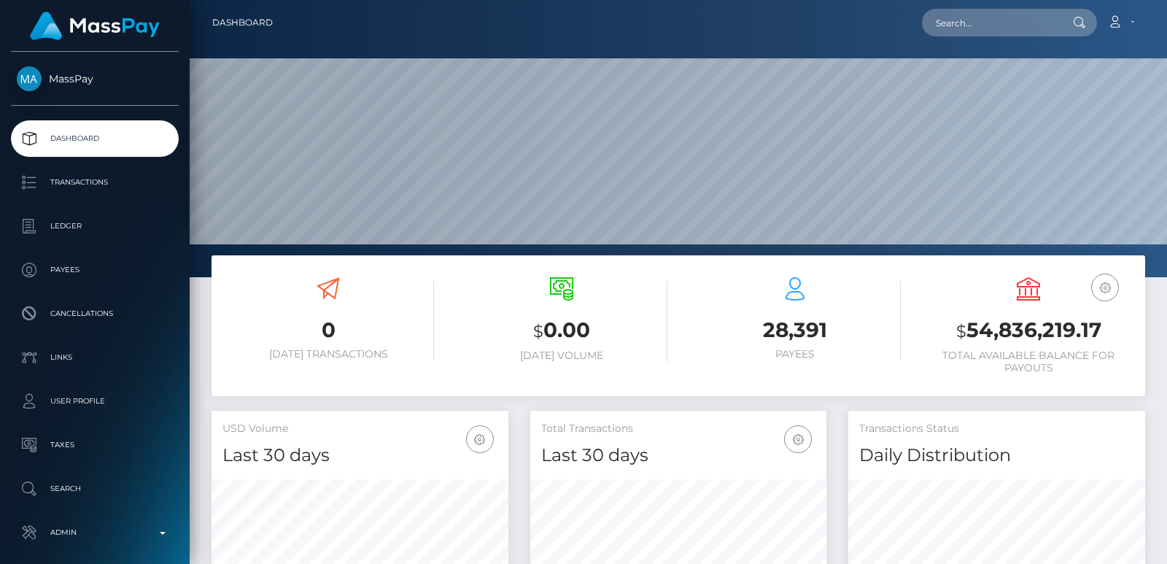
scroll to position [259, 296]
click at [966, 46] on div at bounding box center [679, 138] width 978 height 277
click at [966, 30] on input "text" at bounding box center [990, 23] width 137 height 28
paste input "m.aaaarryyyyyy@gmail.com"
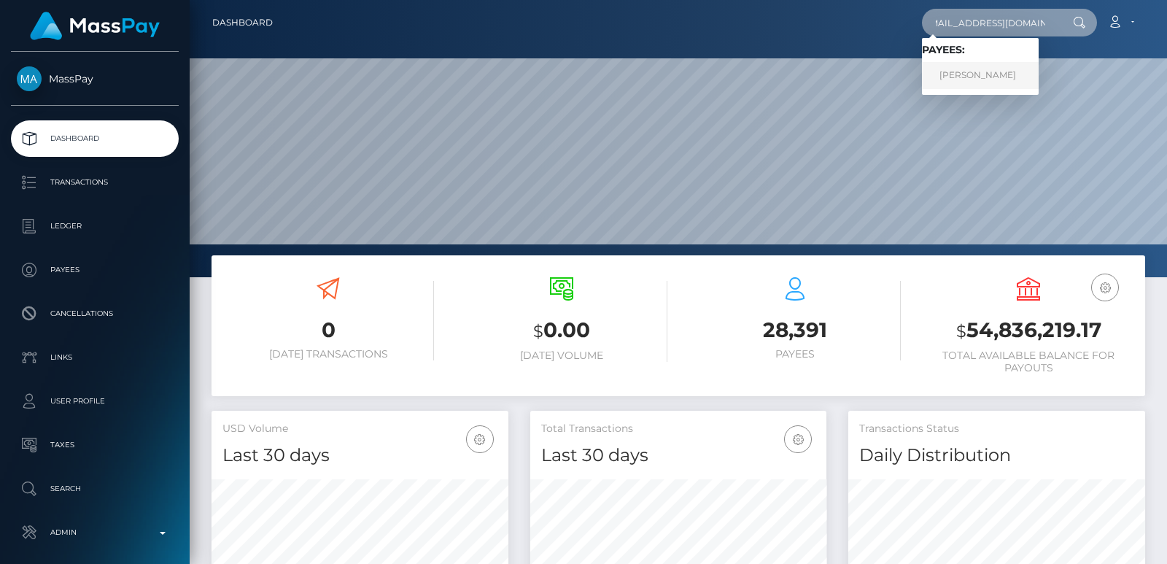
type input "m.aaaarryyyyyy@gmail.com"
click at [985, 78] on link "Mariia Ivanivna Timchenko RET" at bounding box center [980, 75] width 117 height 27
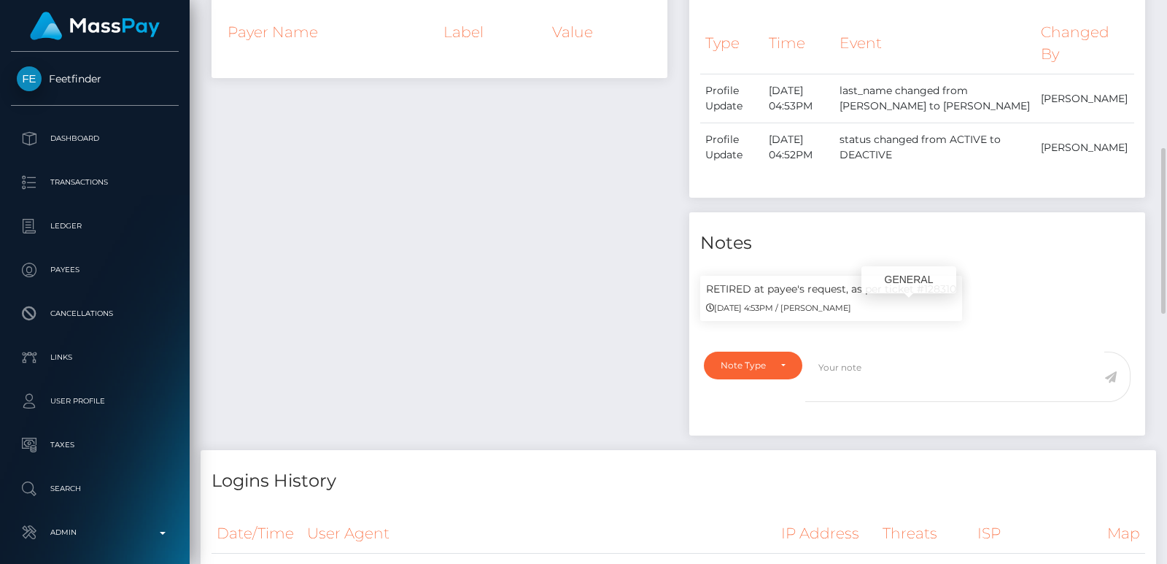
scroll to position [175, 296]
click at [794, 313] on small "[DATE] 4:53PM / [PERSON_NAME]" at bounding box center [778, 308] width 145 height 10
click at [724, 313] on small "[DATE] 4:53PM / [PERSON_NAME]" at bounding box center [778, 308] width 145 height 10
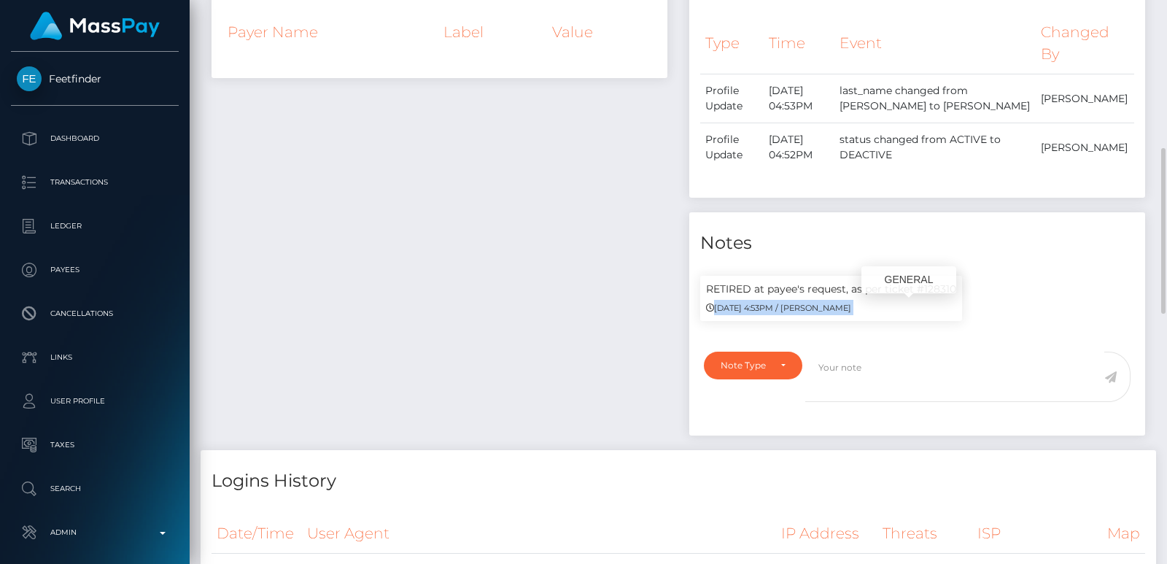
click at [724, 313] on small "[DATE] 4:53PM / [PERSON_NAME]" at bounding box center [778, 308] width 145 height 10
click at [681, 325] on div "Events Type Time Event Changed By" at bounding box center [917, 199] width 478 height 501
click at [847, 315] on div "[DATE] 4:53PM / [PERSON_NAME]" at bounding box center [831, 307] width 250 height 15
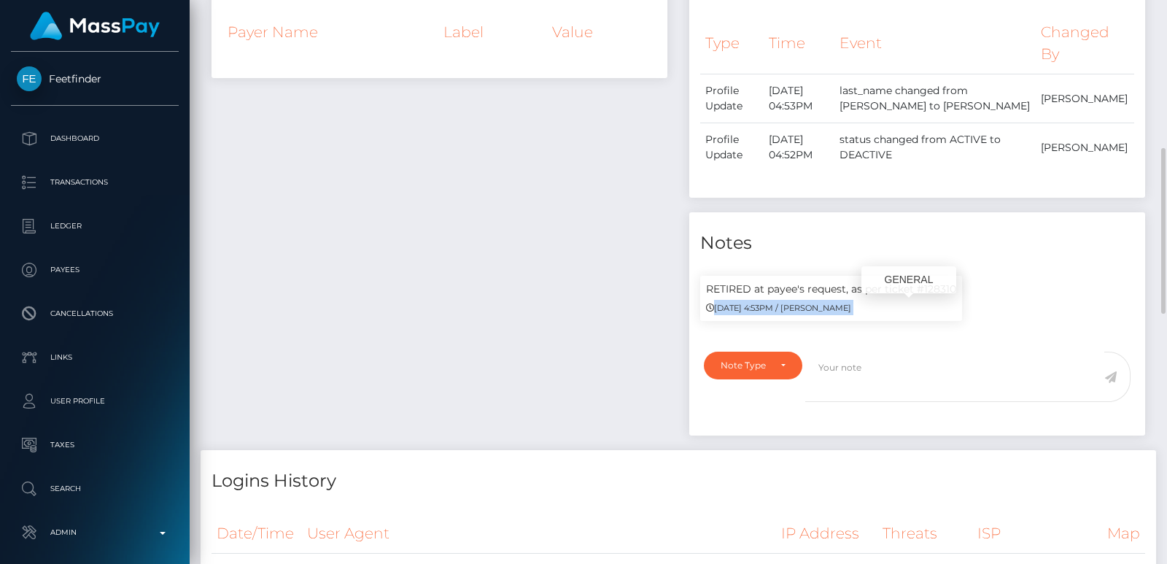
click at [847, 315] on div "[DATE] 4:53PM / [PERSON_NAME]" at bounding box center [831, 307] width 250 height 15
click at [644, 324] on div "Payee Attributes Payer Name Label Value" at bounding box center [440, 199] width 478 height 501
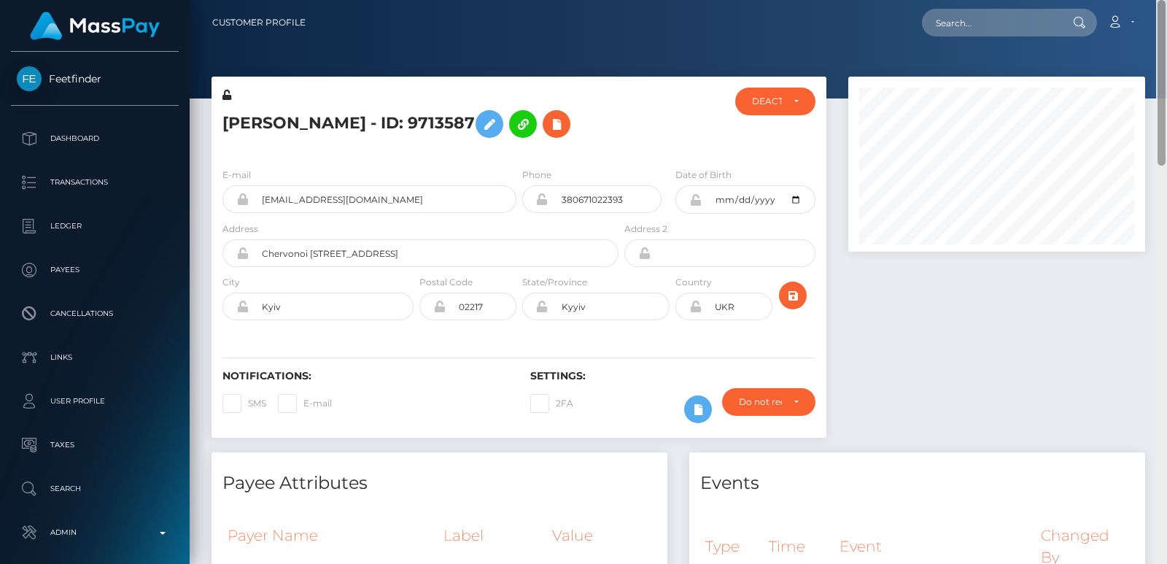
click at [1159, 22] on div "Customer Profile Loading... Loading..." at bounding box center [679, 282] width 978 height 564
click at [1159, 22] on nav "Customer Profile Loading... Loading... Account" at bounding box center [679, 22] width 978 height 45
click at [237, 104] on h5 "[PERSON_NAME] - ID: 9713587" at bounding box center [417, 124] width 388 height 42
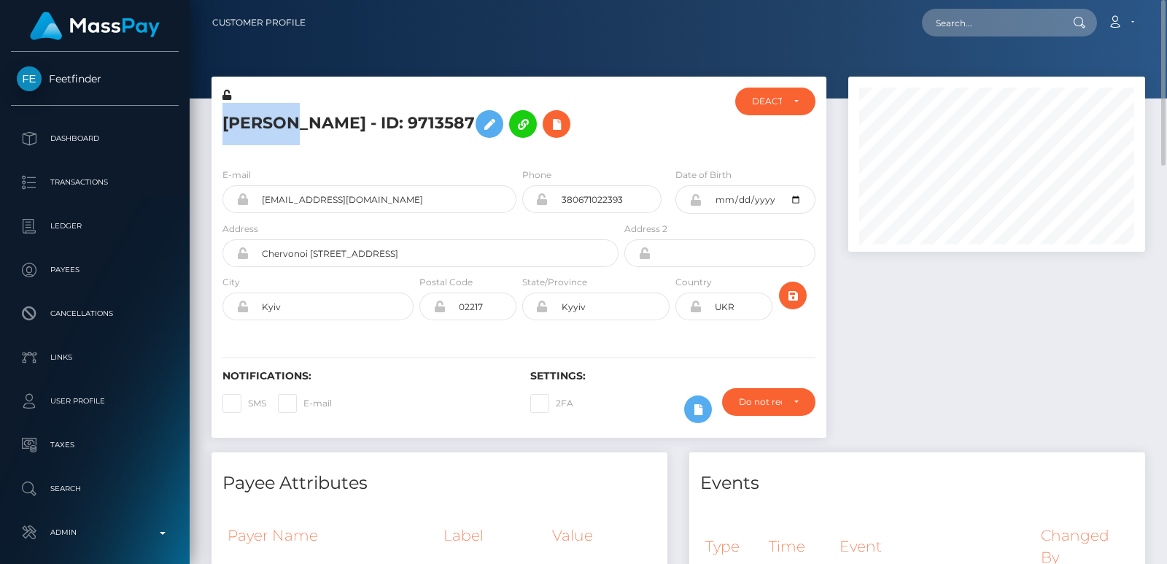
copy h5 "Mariia"
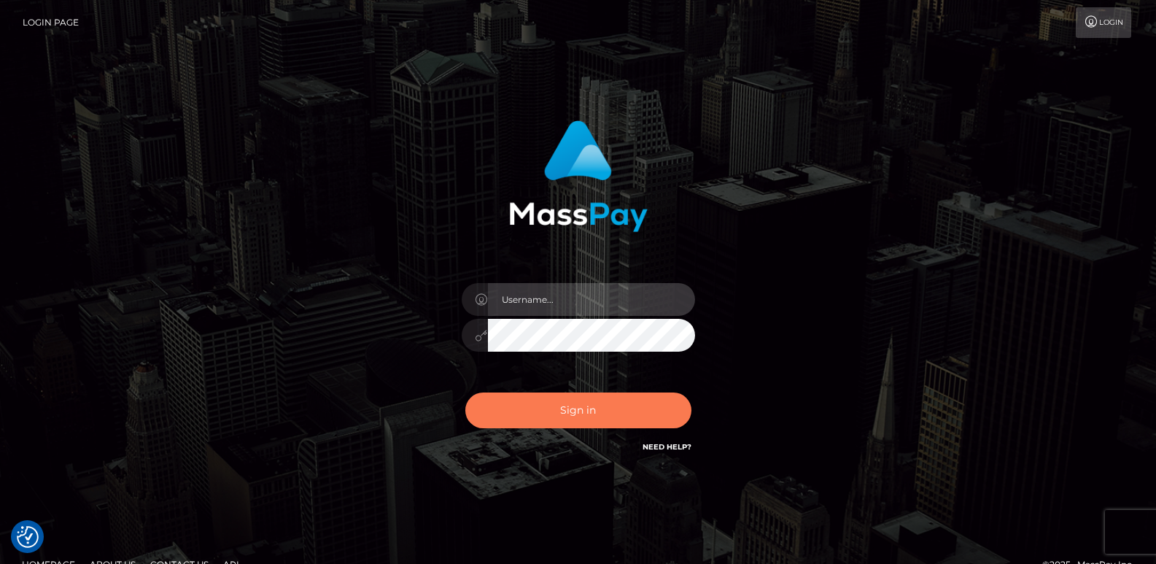
type input "ts2.es"
click at [517, 404] on button "Sign in" at bounding box center [578, 411] width 226 height 36
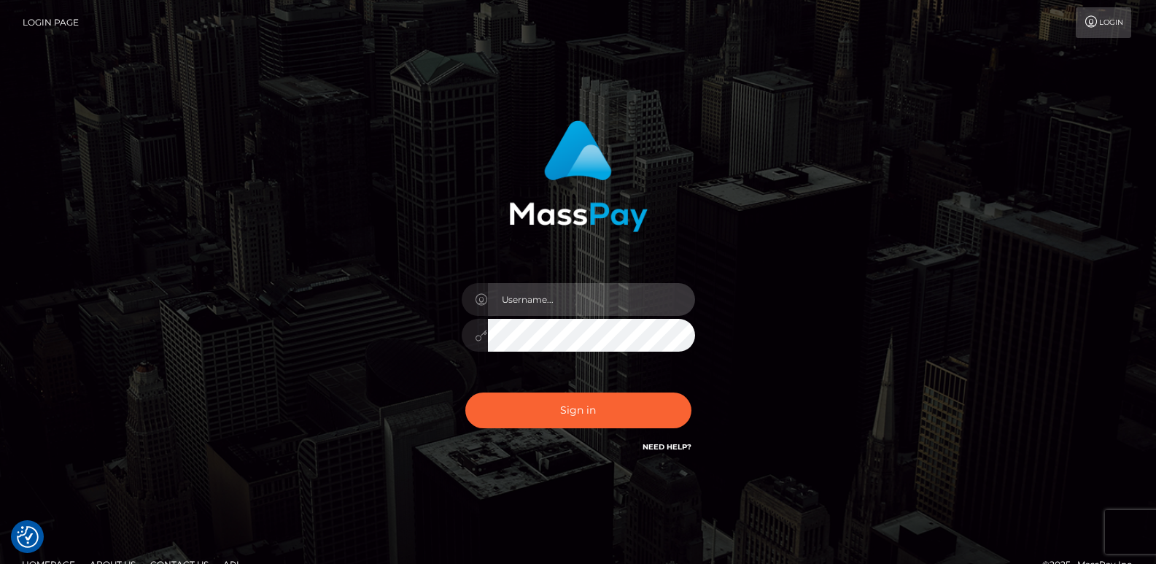
type input "[DOMAIN_NAME]"
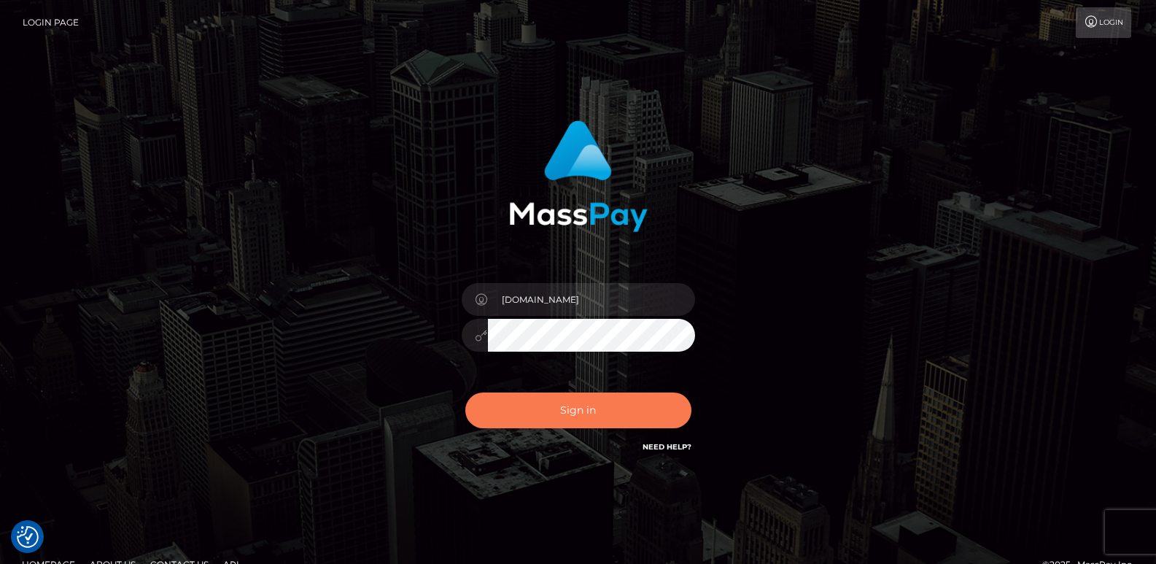
click at [517, 404] on button "Sign in" at bounding box center [578, 411] width 226 height 36
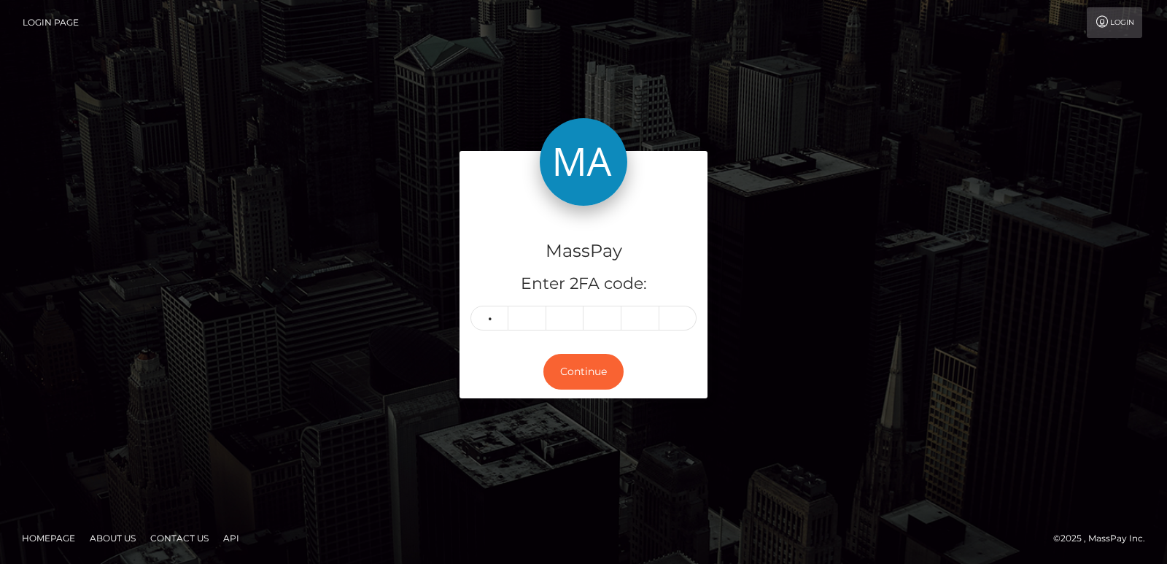
type input "8"
type input "2"
type input "1"
type input "3"
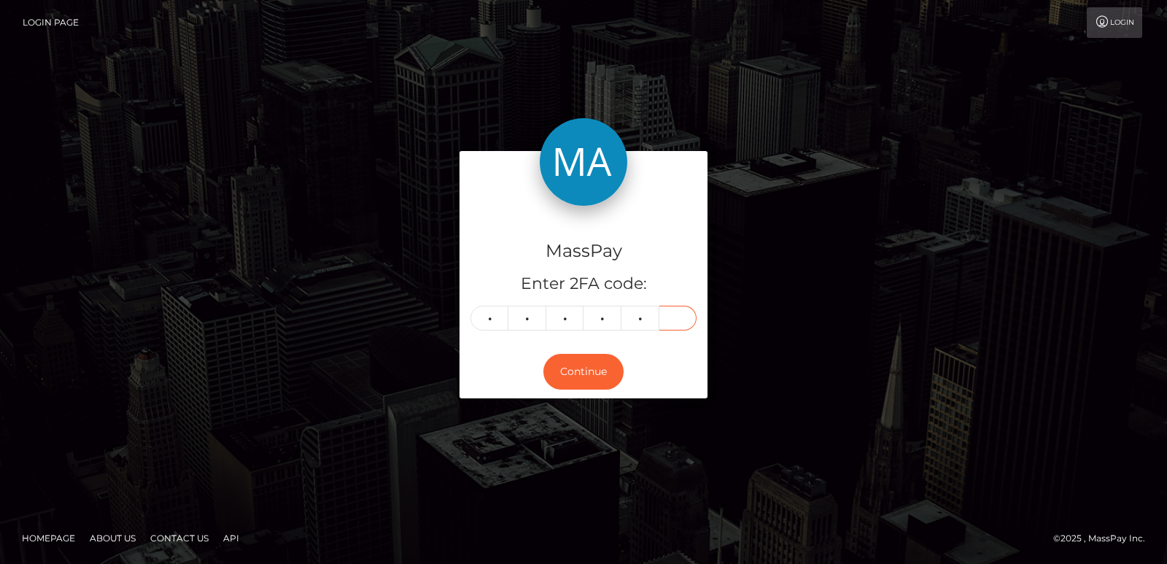
type input "7"
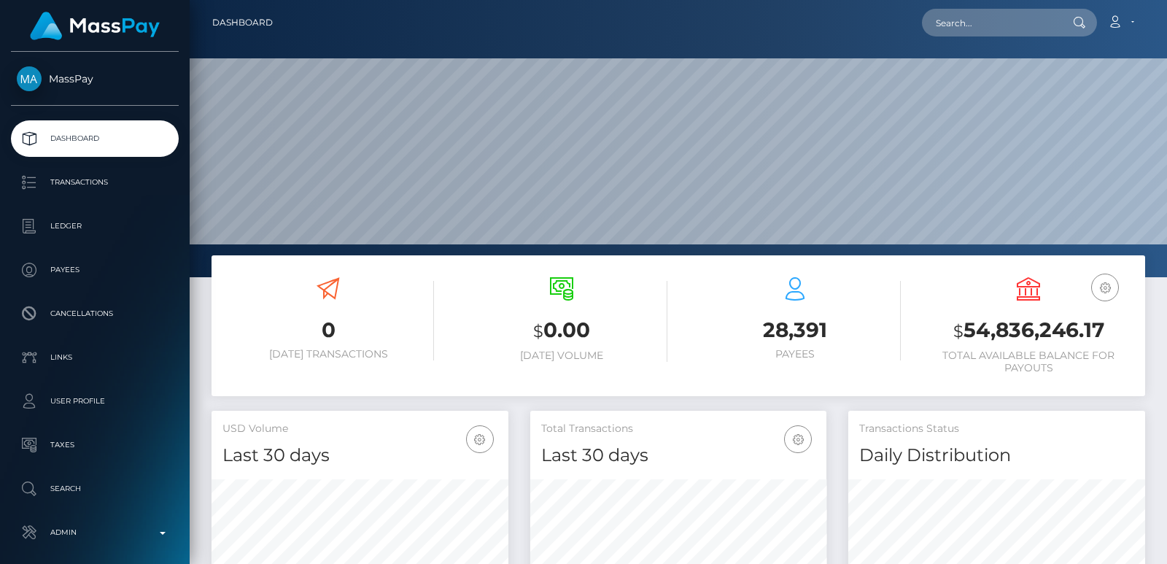
scroll to position [259, 296]
click at [944, 39] on nav "Dashboard Loading... Loading... Account Edit Profile" at bounding box center [679, 22] width 978 height 45
click at [956, 30] on input "text" at bounding box center [990, 23] width 137 height 28
paste input "[EMAIL_ADDRESS][DOMAIN_NAME]"
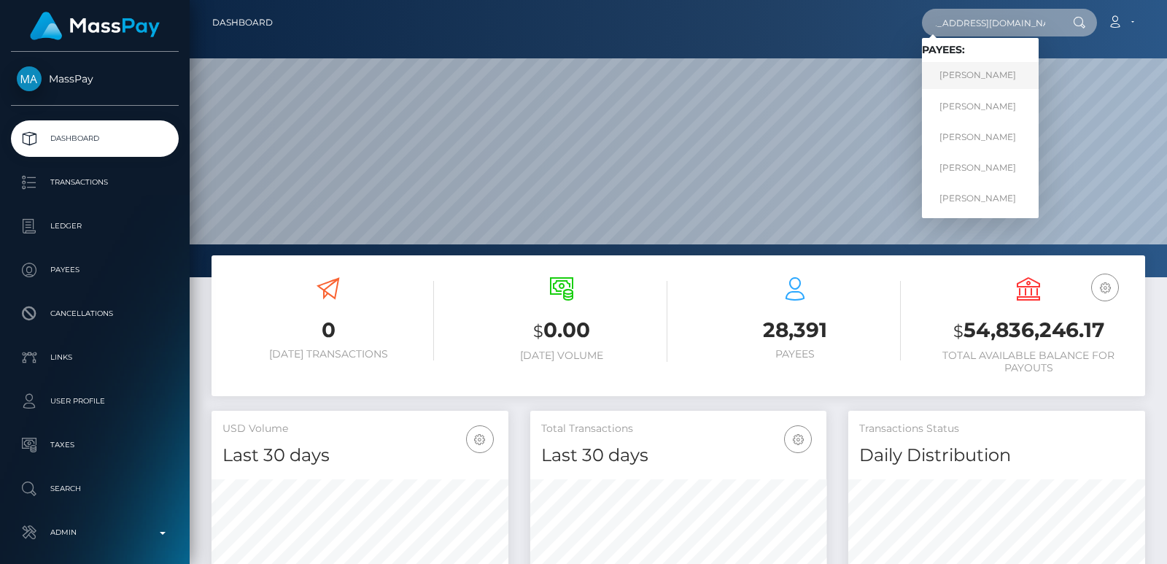
type input "[EMAIL_ADDRESS][DOMAIN_NAME]"
click at [1018, 77] on link "[PERSON_NAME]" at bounding box center [980, 75] width 117 height 27
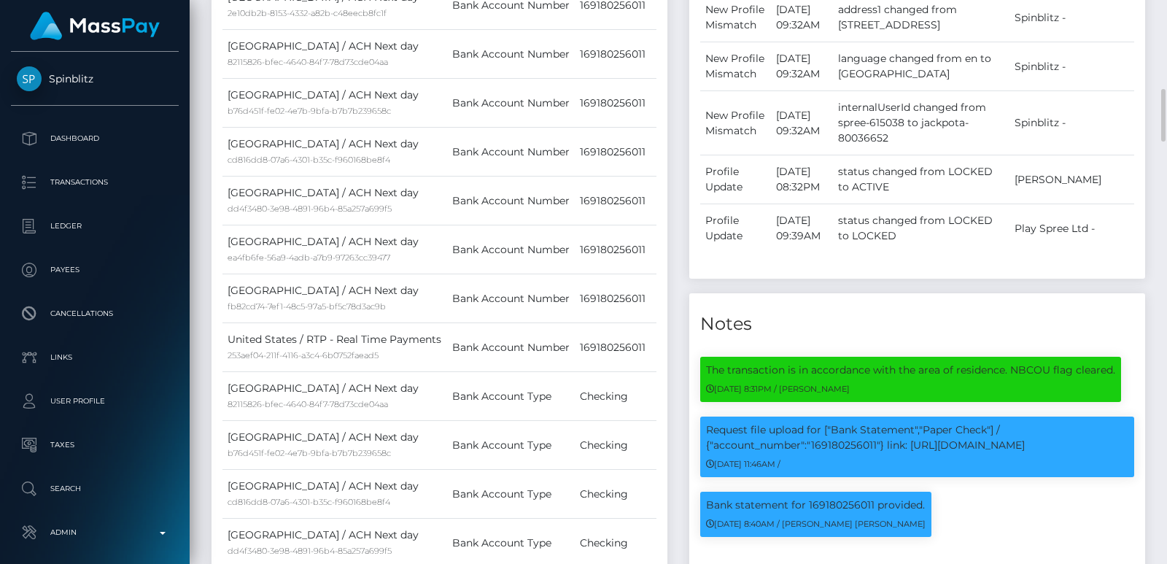
scroll to position [1182, 0]
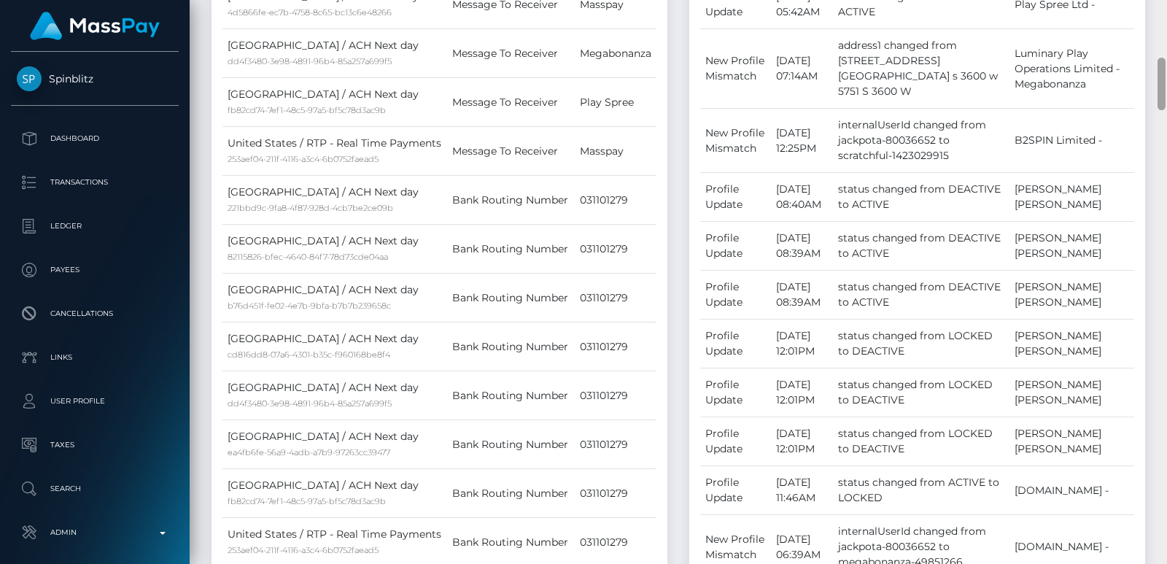
click at [1163, 16] on div at bounding box center [1161, 282] width 11 height 564
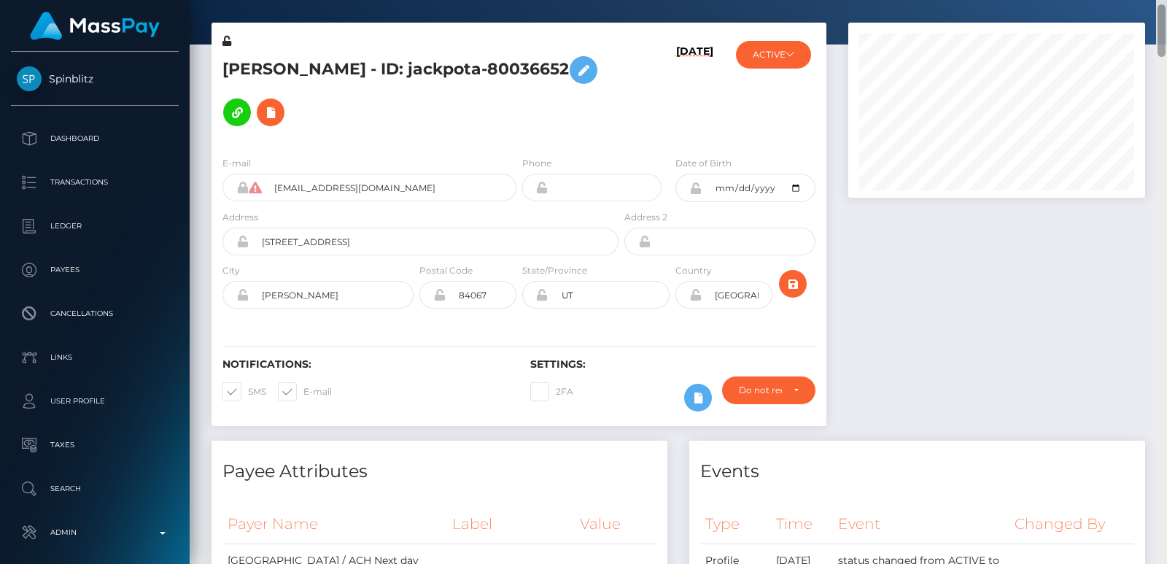
click at [1163, 16] on div at bounding box center [1162, 30] width 8 height 53
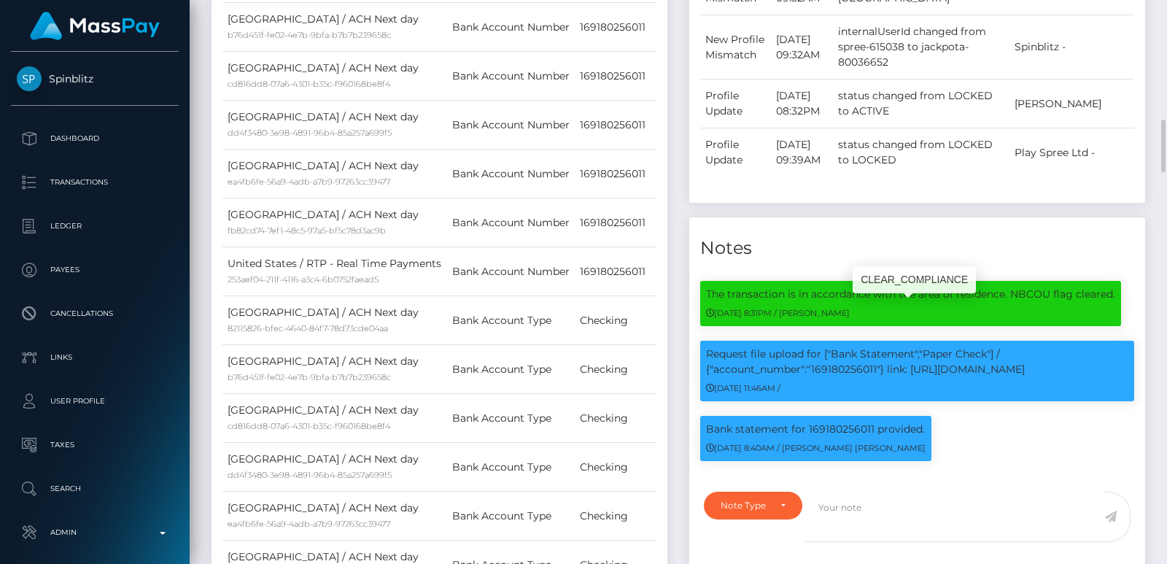
scroll to position [1345, 0]
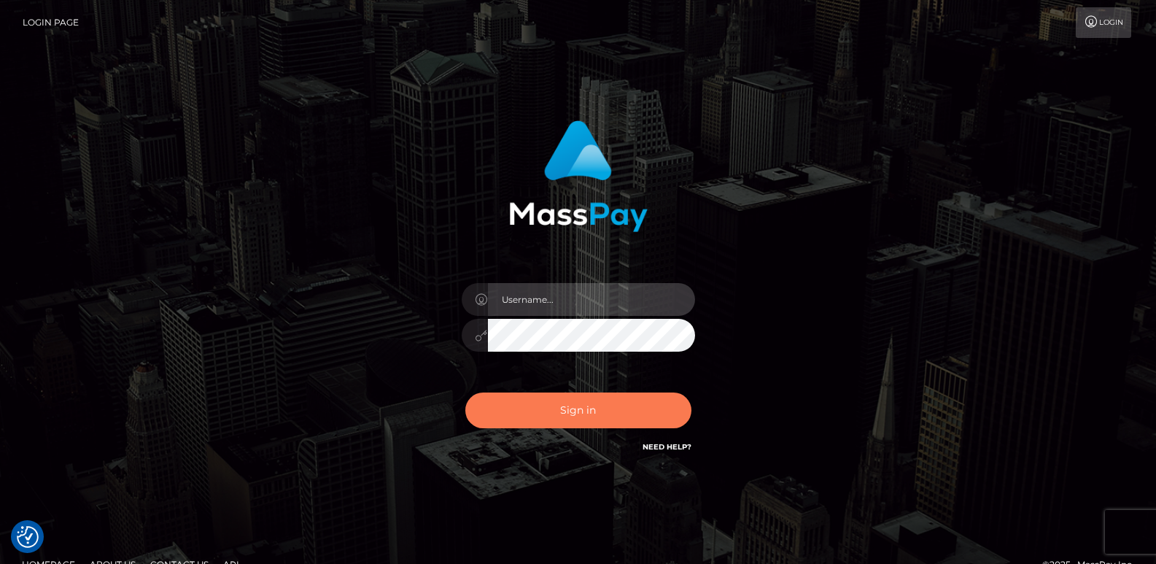
type input "[DOMAIN_NAME]"
click at [560, 418] on button "Sign in" at bounding box center [578, 411] width 226 height 36
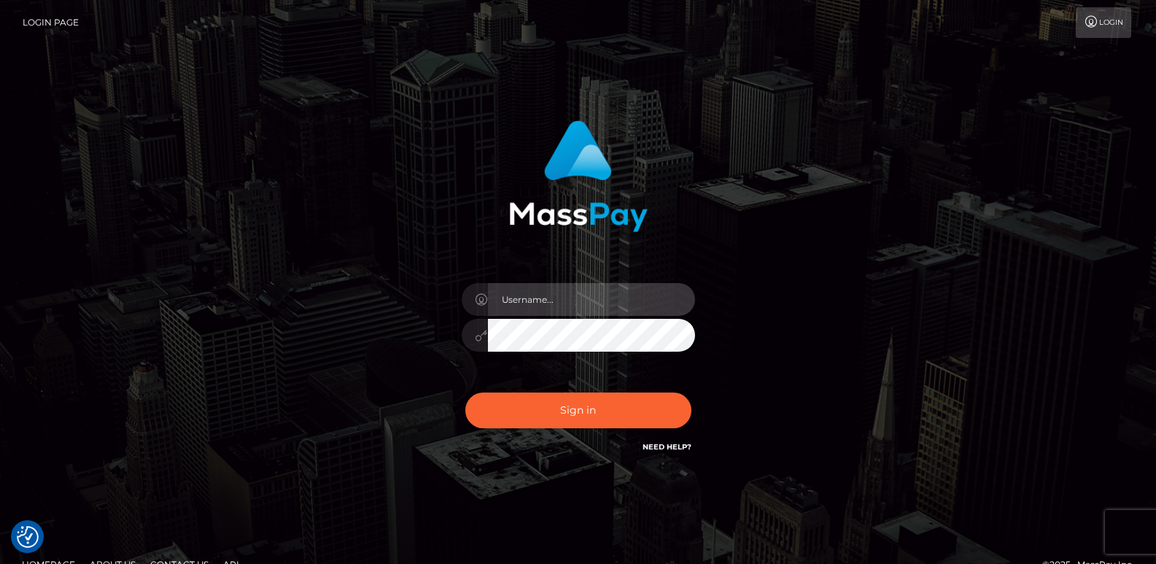
type input "ts2.es"
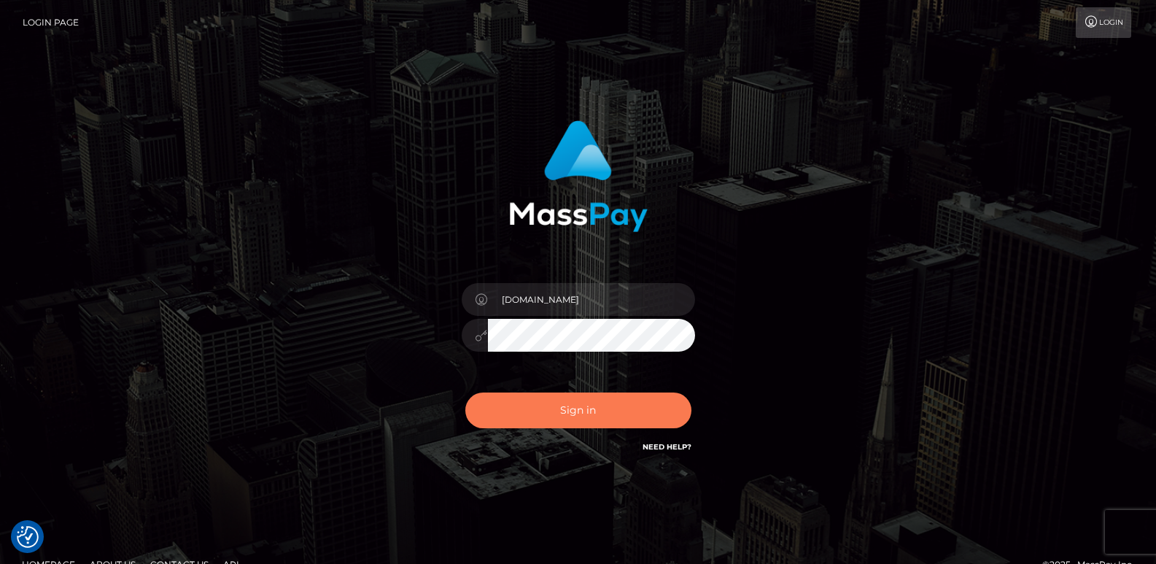
click at [560, 418] on button "Sign in" at bounding box center [578, 411] width 226 height 36
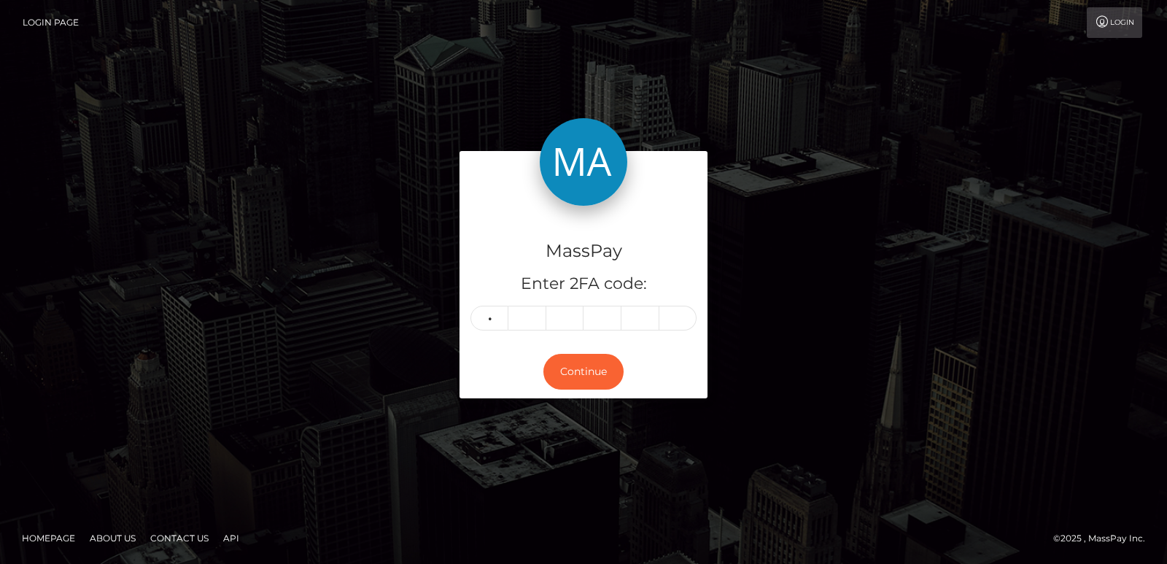
type input "0"
type input "1"
type input "2"
type input "5"
type input "9"
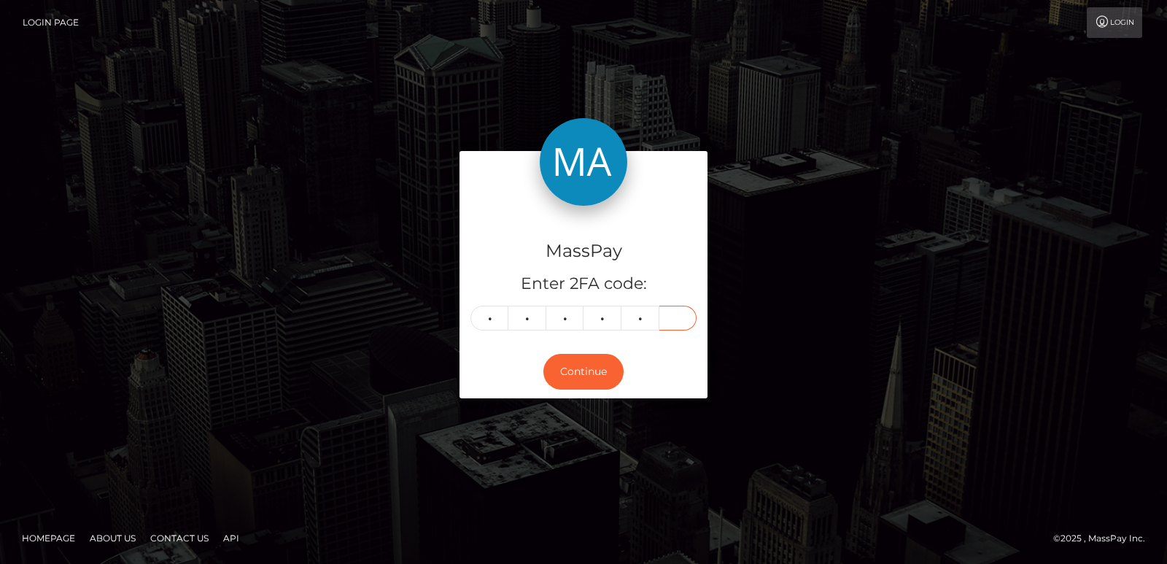
type input "3"
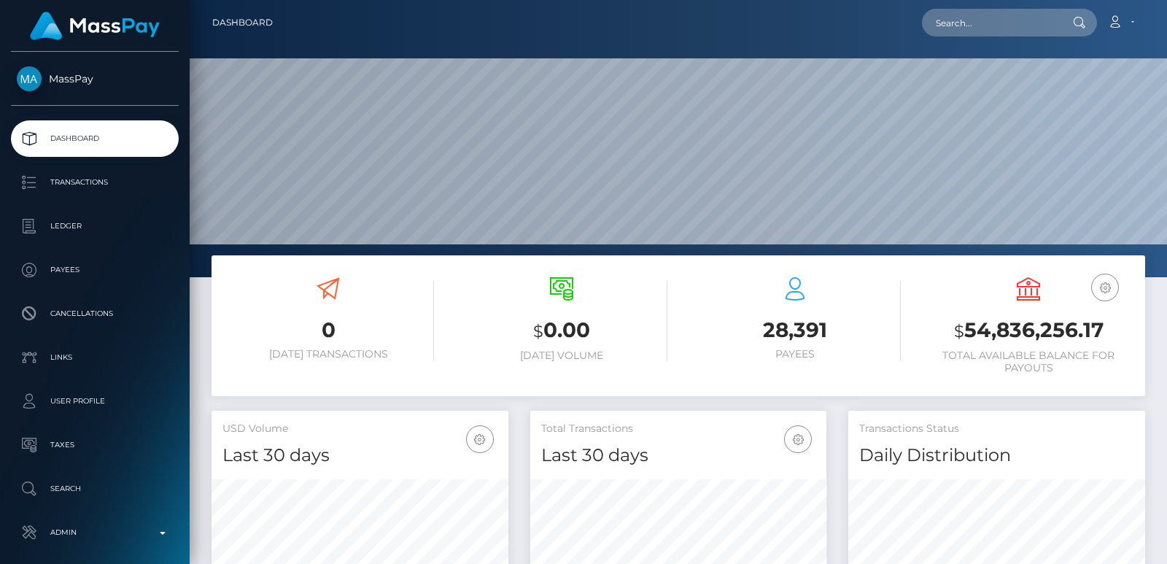
scroll to position [259, 296]
click at [964, 26] on input "text" at bounding box center [990, 23] width 137 height 28
paste input "[EMAIL_ADDRESS][DOMAIN_NAME]"
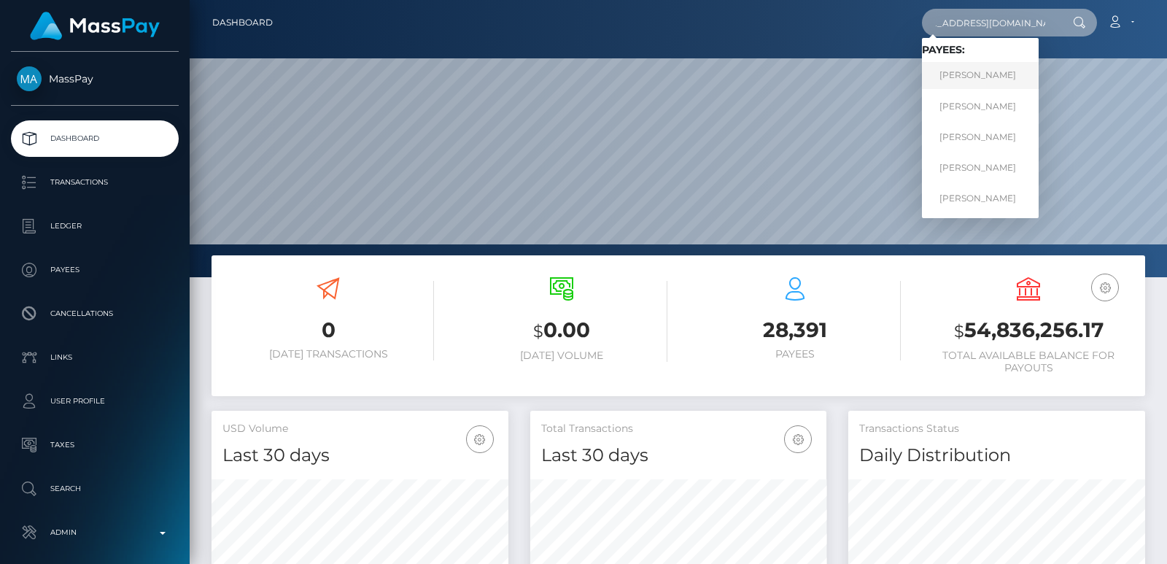
type input "[EMAIL_ADDRESS][DOMAIN_NAME]"
click at [1005, 80] on link "[PERSON_NAME]" at bounding box center [980, 75] width 117 height 27
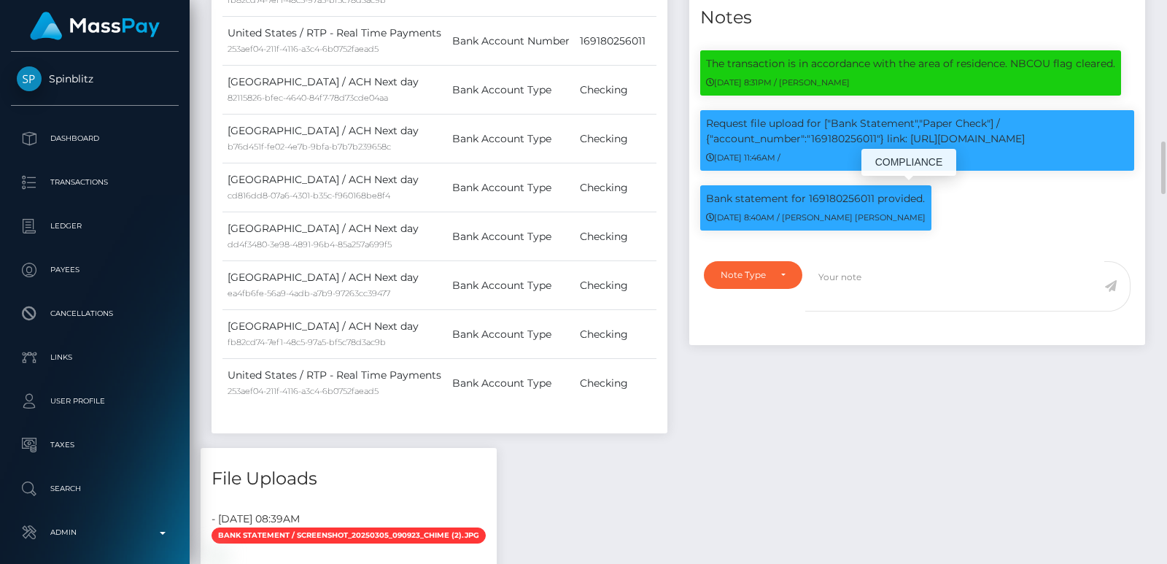
scroll to position [175, 296]
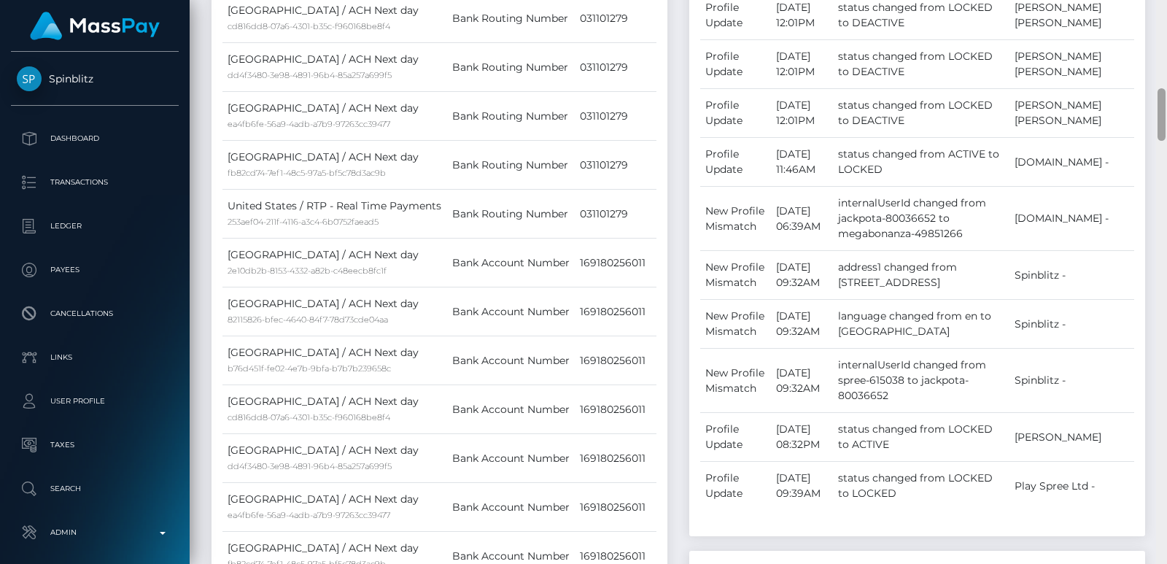
click at [1165, 27] on div at bounding box center [1161, 282] width 11 height 564
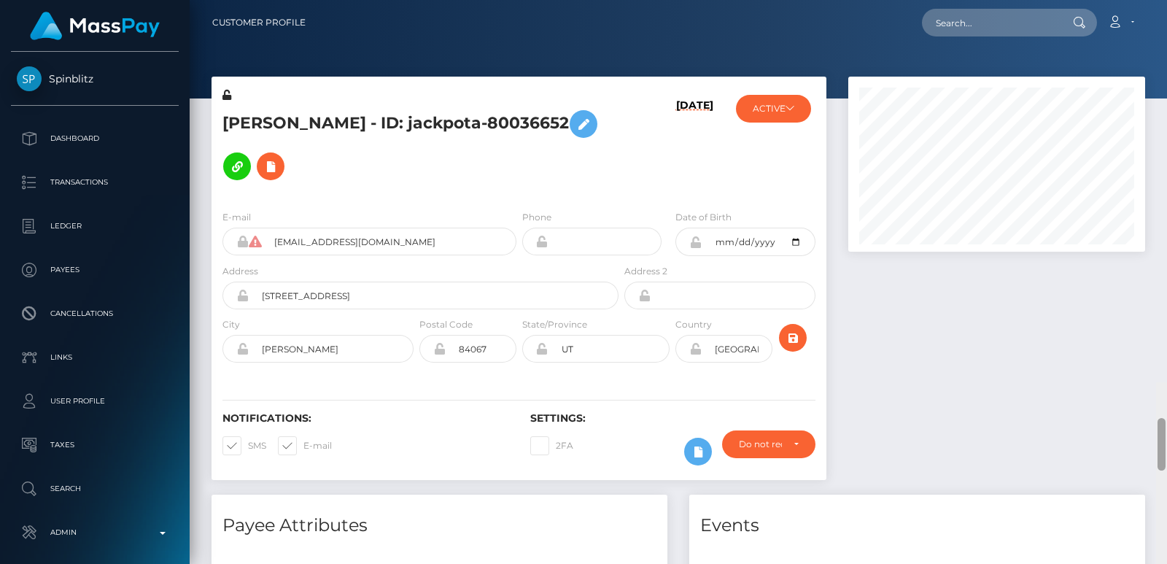
click at [1165, 27] on div "Customer Profile Loading... Loading..." at bounding box center [679, 282] width 978 height 564
